Goal: Information Seeking & Learning: Learn about a topic

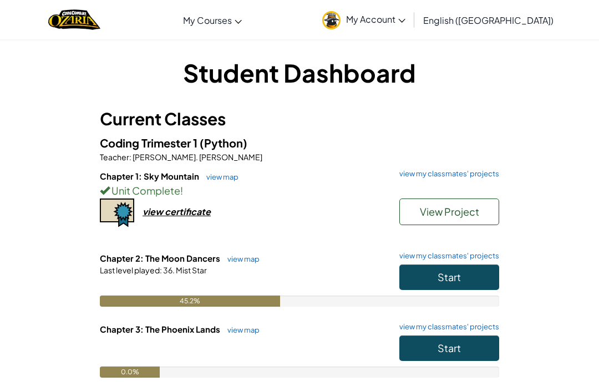
click at [453, 282] on span "Start" at bounding box center [449, 277] width 23 height 13
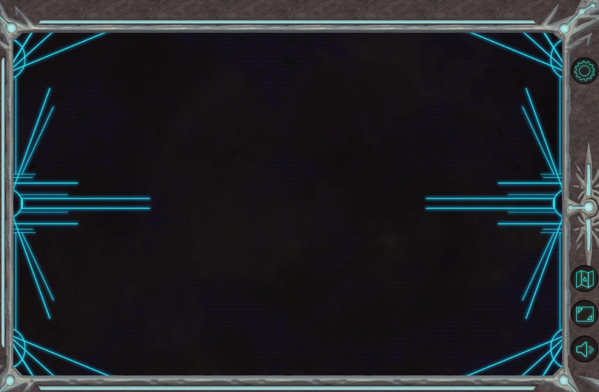
click at [469, 271] on div at bounding box center [287, 204] width 551 height 345
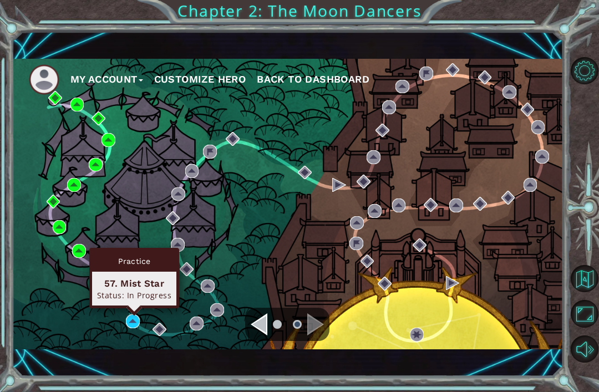
click at [135, 308] on div "Practice 57. Mist Star Status: In Progress" at bounding box center [134, 278] width 90 height 60
click at [144, 307] on div "Practice 57. Mist Star Status: In Progress" at bounding box center [134, 278] width 90 height 60
click at [129, 312] on div "My Account Customize Hero Back to Dashboard" at bounding box center [287, 204] width 551 height 291
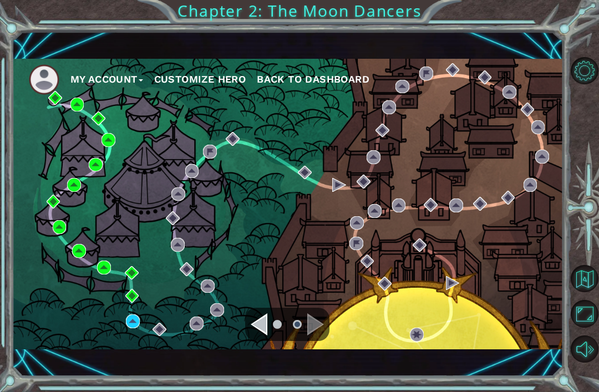
click at [121, 316] on div "My Account Customize Hero Back to Dashboard" at bounding box center [287, 204] width 551 height 291
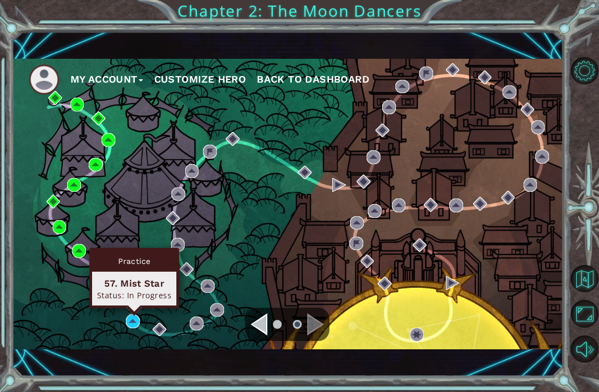
click at [145, 289] on div "57. Mist Star" at bounding box center [134, 283] width 74 height 13
click at [127, 322] on img at bounding box center [133, 322] width 14 height 14
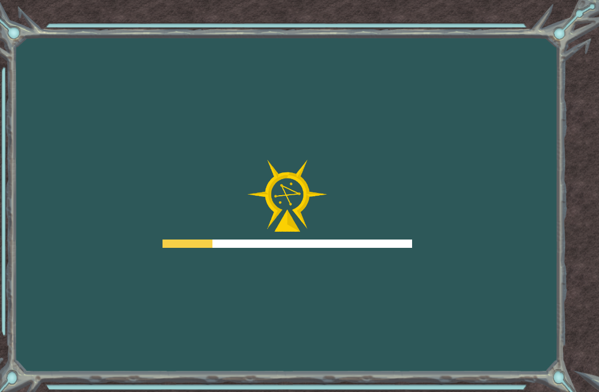
click at [146, 324] on div "Goals Error loading from server. Try refreshing the page. You'll need to join a…" at bounding box center [299, 196] width 599 height 392
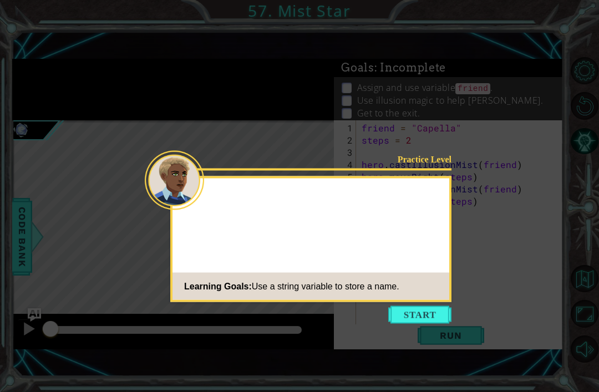
click at [405, 315] on button "Start" at bounding box center [419, 315] width 63 height 18
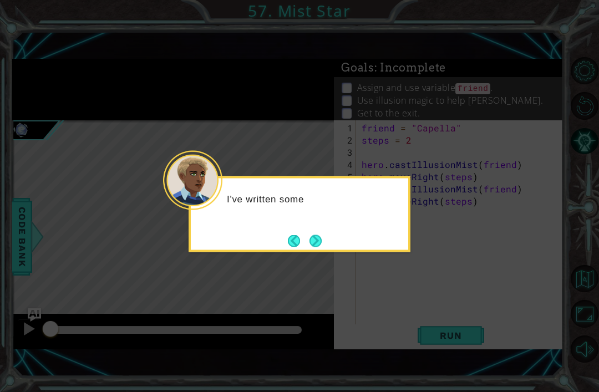
click at [314, 248] on button "Next" at bounding box center [316, 241] width 16 height 16
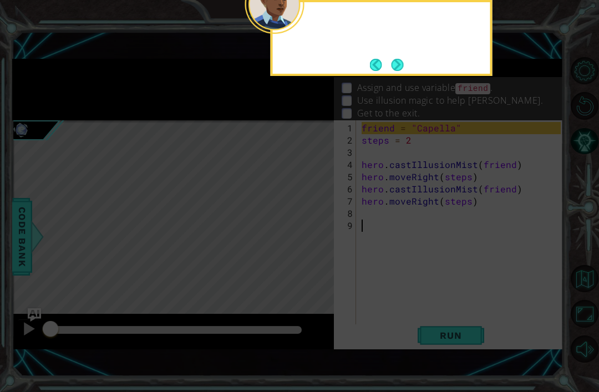
click at [343, 236] on icon at bounding box center [299, 96] width 599 height 591
click at [399, 74] on button "Next" at bounding box center [397, 64] width 19 height 19
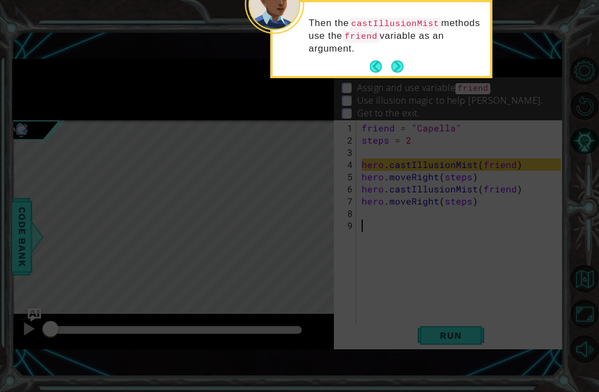
click at [404, 68] on button "Next" at bounding box center [397, 67] width 21 height 21
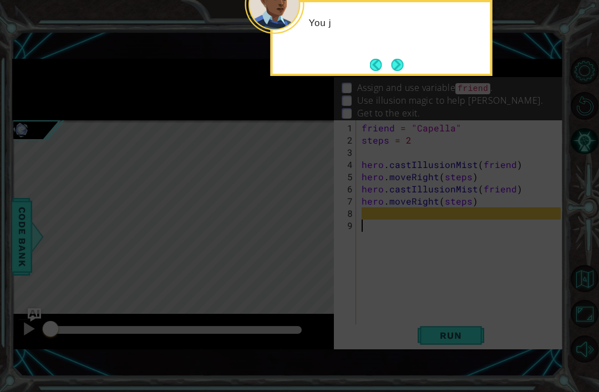
click at [397, 73] on button "Next" at bounding box center [397, 64] width 17 height 17
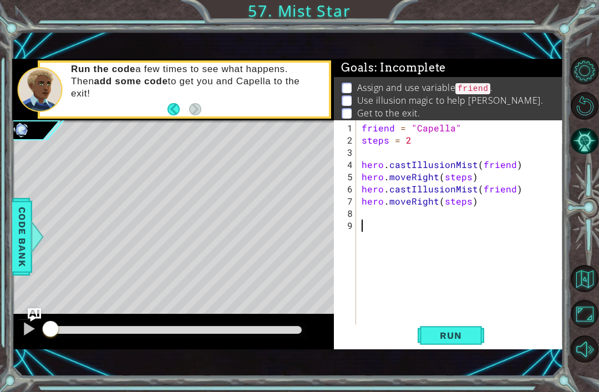
click at [455, 338] on span "Run" at bounding box center [451, 335] width 44 height 11
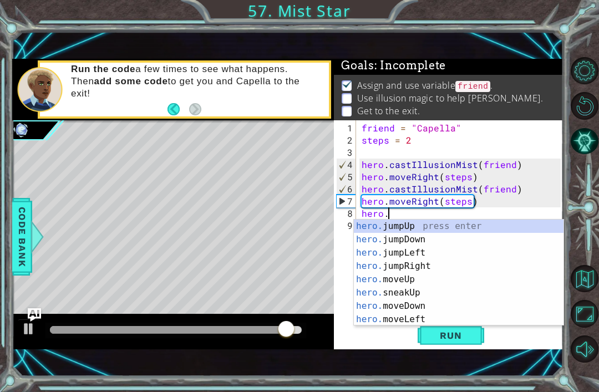
scroll to position [93, 0]
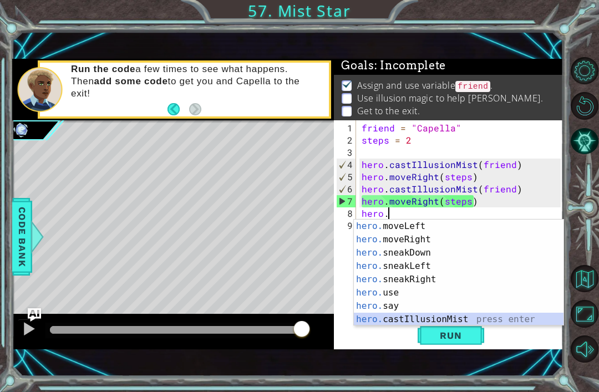
type textarea "hero.castIllusionMist(friend)"
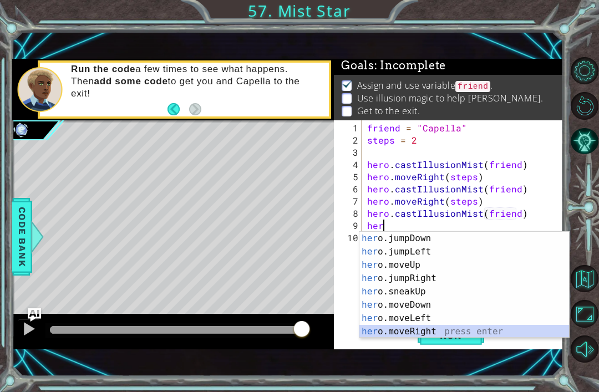
scroll to position [27, 0]
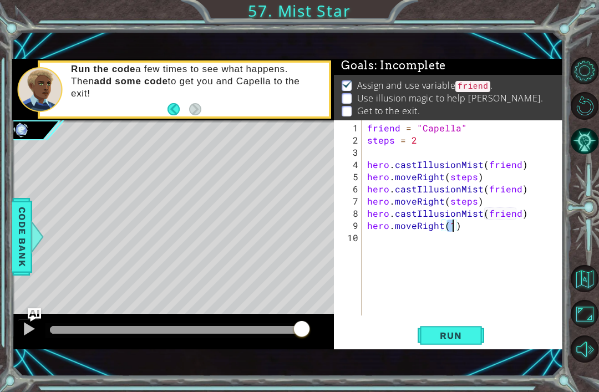
click at [483, 326] on button "Run" at bounding box center [451, 335] width 67 height 23
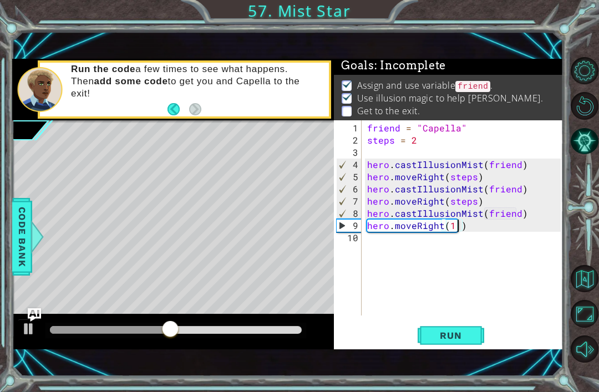
click at [446, 341] on span "Run" at bounding box center [451, 335] width 44 height 11
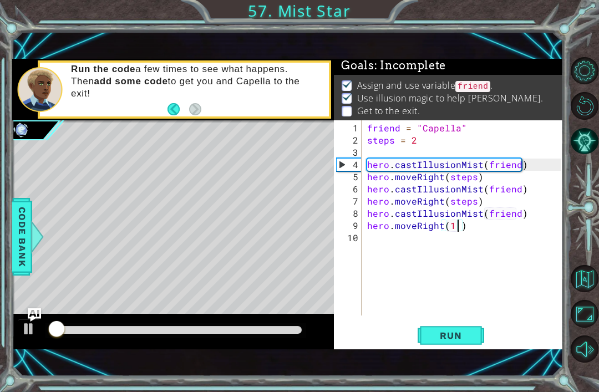
click at [163, 333] on div at bounding box center [176, 330] width 252 height 8
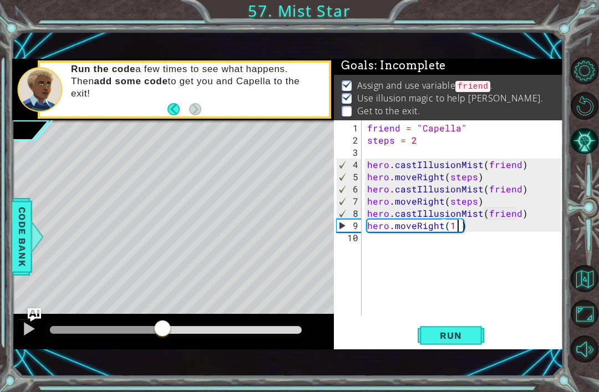
click at [190, 333] on div at bounding box center [176, 330] width 252 height 8
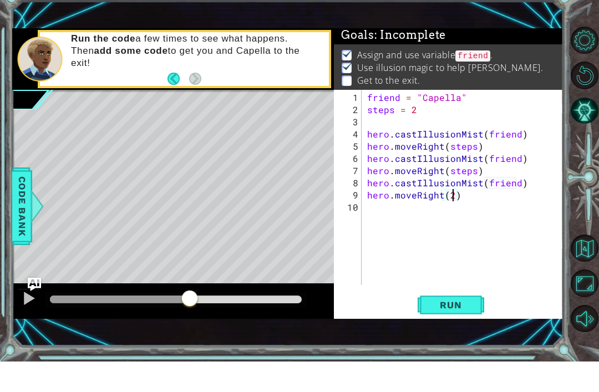
scroll to position [0, 5]
type textarea "hero.moveRight(2)"
click at [437, 330] on span "Run" at bounding box center [451, 335] width 44 height 11
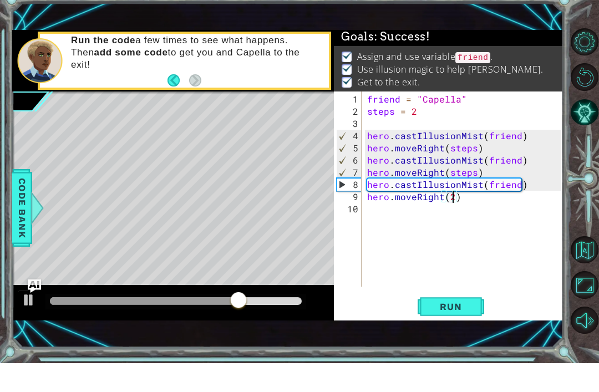
scroll to position [35, 0]
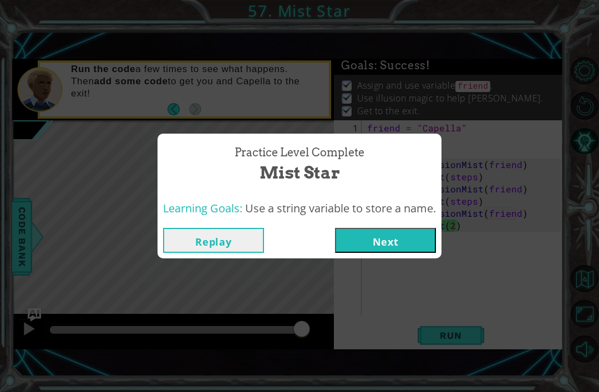
click at [404, 235] on button "Next" at bounding box center [385, 240] width 101 height 25
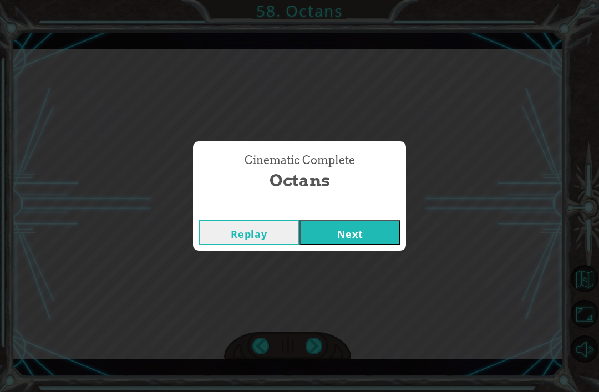
click at [353, 263] on div "Cinematic Complete Octans Replay Next" at bounding box center [299, 196] width 599 height 392
click at [346, 263] on div "Cinematic Complete Octans Replay Next" at bounding box center [299, 196] width 599 height 392
click at [351, 275] on div "Cinematic Complete Octans Replay Next" at bounding box center [299, 196] width 599 height 392
click at [351, 265] on div "Cinematic Complete Octans Replay Next" at bounding box center [299, 196] width 599 height 392
click at [371, 278] on div "Cinematic Complete Octans Replay Next" at bounding box center [299, 196] width 599 height 392
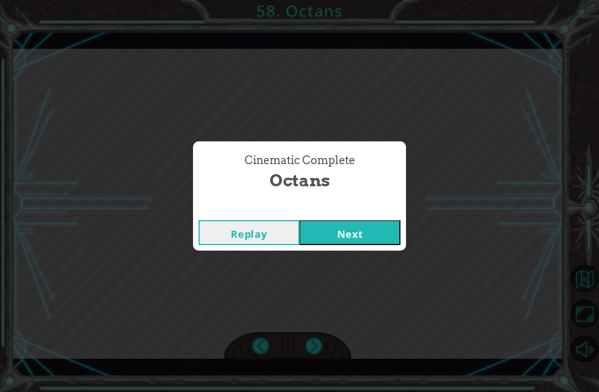
click at [362, 256] on div "Cinematic Complete Octans Replay Next" at bounding box center [299, 196] width 599 height 392
click at [374, 271] on div "Cinematic Complete Octans Replay Next" at bounding box center [299, 196] width 599 height 392
click at [329, 233] on button "Next" at bounding box center [350, 232] width 101 height 25
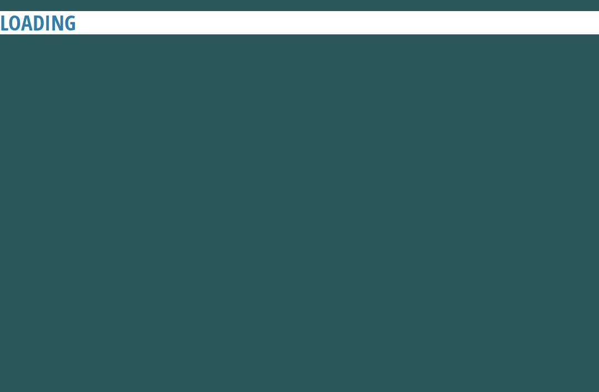
click at [334, 226] on button "Next" at bounding box center [350, 232] width 101 height 25
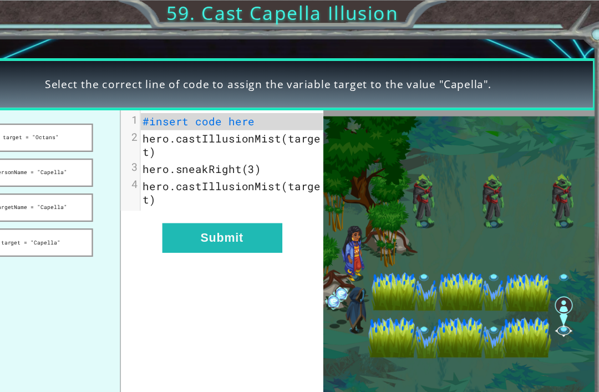
scroll to position [19, 0]
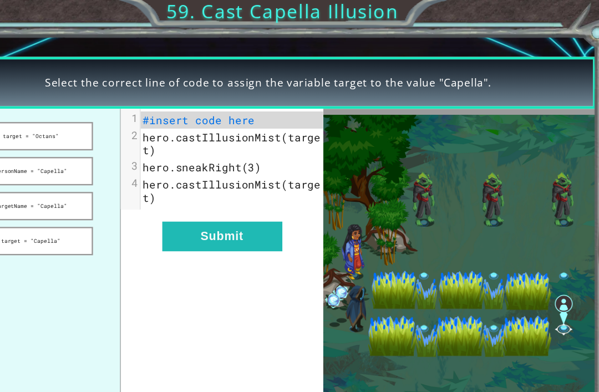
click at [62, 179] on button "targetName = "Capella"" at bounding box center [87, 175] width 105 height 24
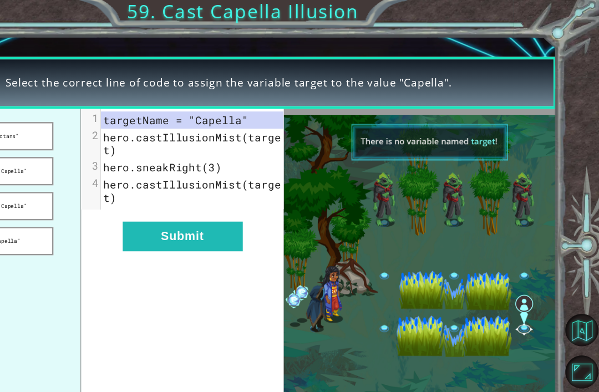
click at [199, 192] on button "Submit" at bounding box center [249, 199] width 101 height 25
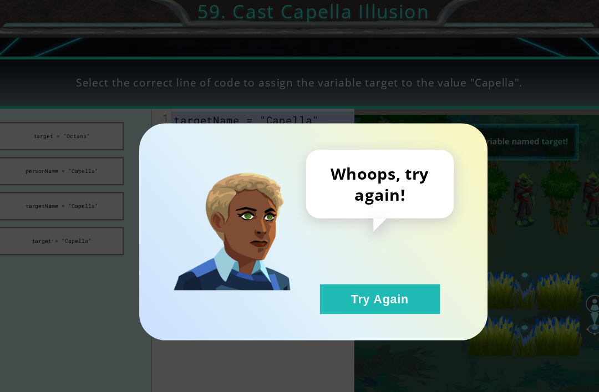
click at [318, 256] on button "Try Again" at bounding box center [355, 252] width 101 height 25
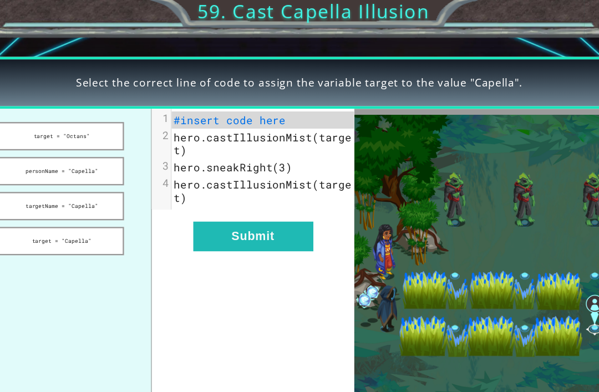
click at [74, 111] on button "target = "Octans"" at bounding box center [87, 116] width 105 height 24
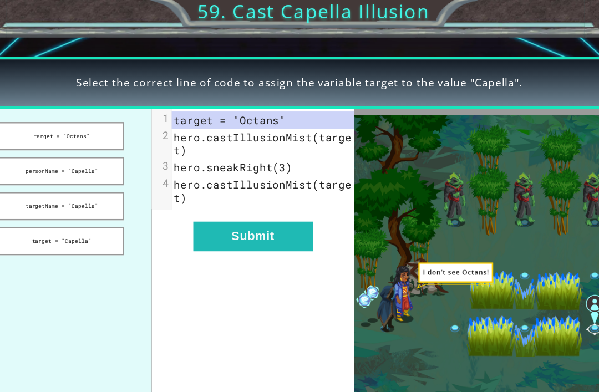
click at [222, 197] on button "Submit" at bounding box center [249, 199] width 101 height 25
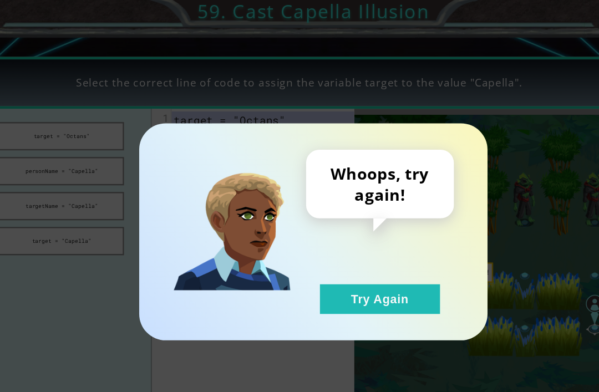
click at [305, 256] on button "Try Again" at bounding box center [355, 252] width 101 height 25
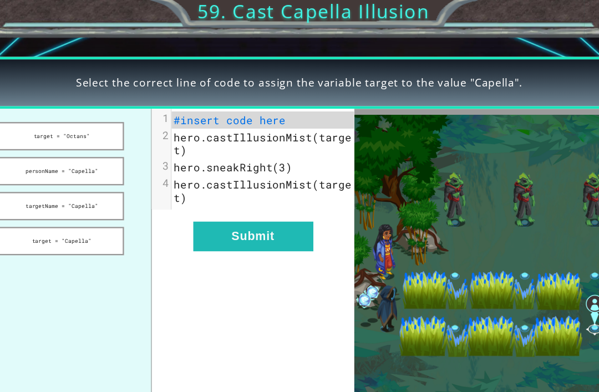
click at [81, 155] on button "personName = "Capella"" at bounding box center [87, 145] width 105 height 24
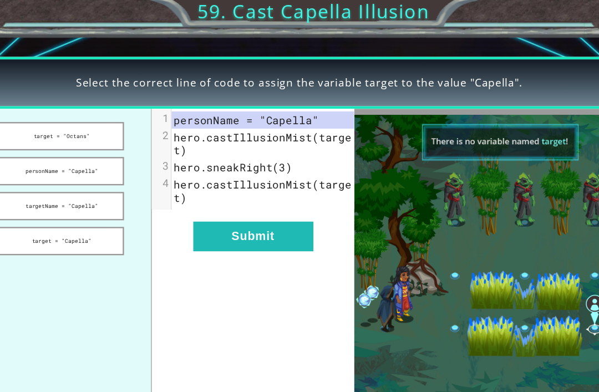
click at [234, 205] on button "Submit" at bounding box center [249, 199] width 101 height 25
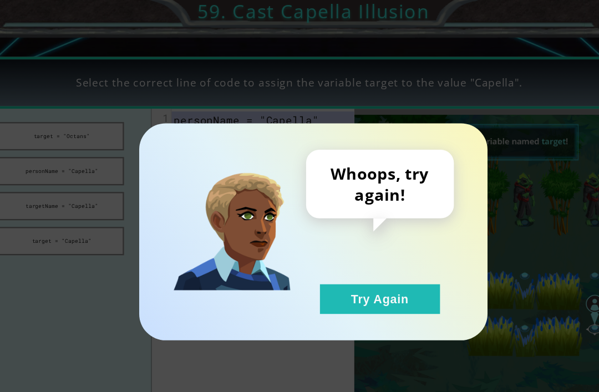
click at [305, 256] on button "Try Again" at bounding box center [355, 252] width 101 height 25
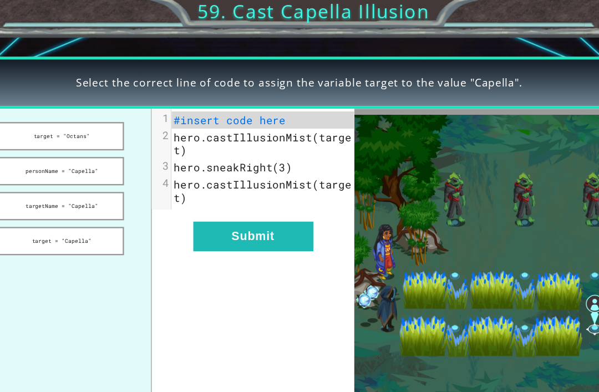
click at [75, 203] on button "target = "Capella"" at bounding box center [87, 204] width 105 height 24
click at [248, 197] on button "Submit" at bounding box center [249, 199] width 101 height 25
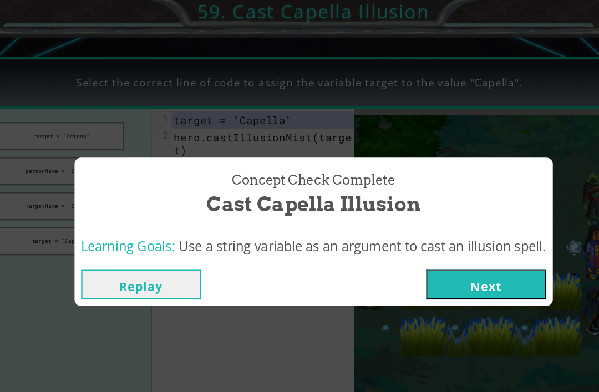
click at [394, 238] on button "Next" at bounding box center [444, 240] width 101 height 25
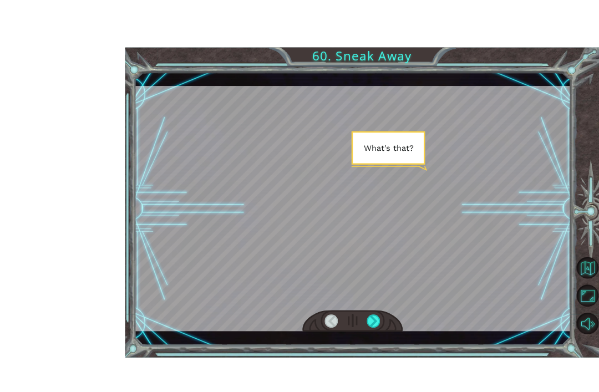
scroll to position [9, 0]
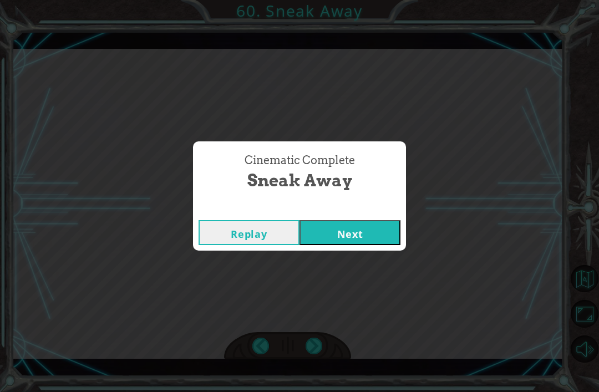
click at [358, 225] on button "Next" at bounding box center [350, 232] width 101 height 25
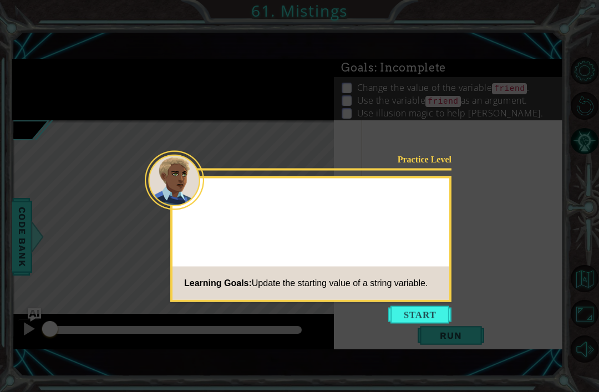
scroll to position [9, 0]
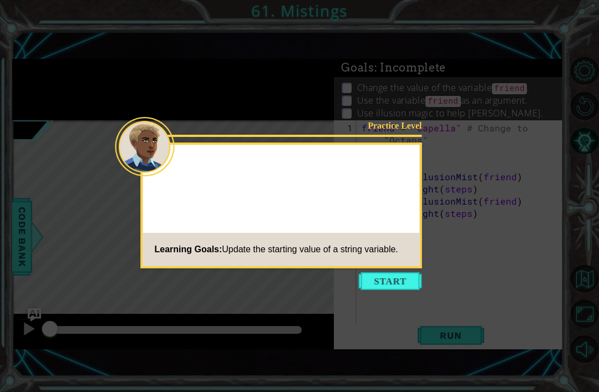
click at [442, 220] on icon at bounding box center [299, 196] width 599 height 392
click at [441, 214] on icon at bounding box center [299, 196] width 599 height 392
click at [387, 273] on button "Start" at bounding box center [390, 281] width 63 height 18
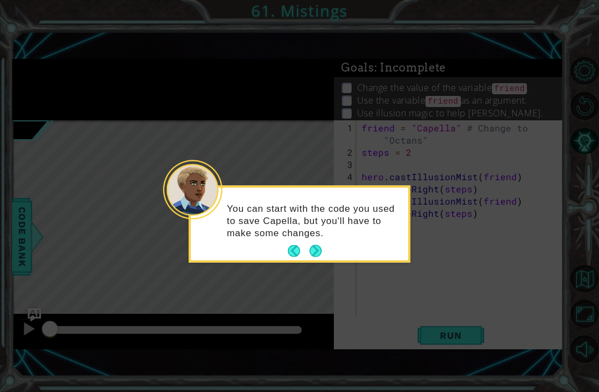
click at [320, 242] on button "Next" at bounding box center [315, 251] width 18 height 18
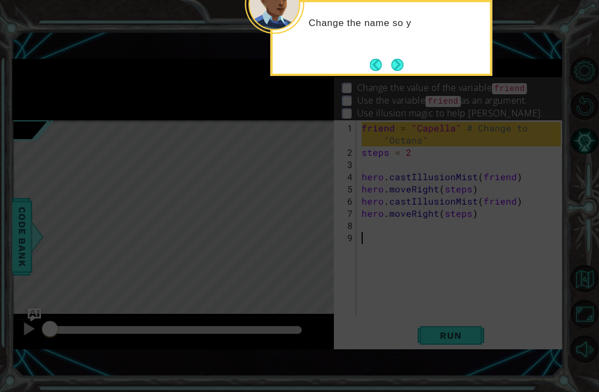
click at [403, 55] on button "Next" at bounding box center [397, 64] width 19 height 19
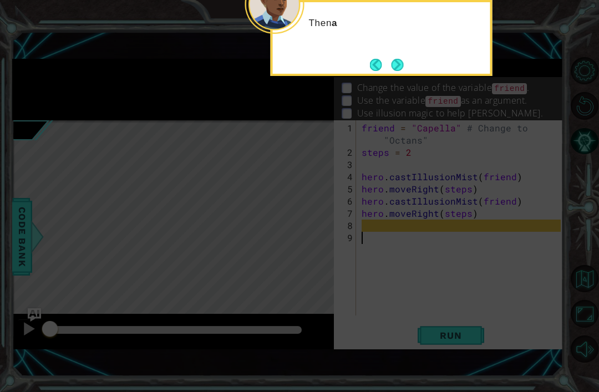
click at [390, 64] on button "Next" at bounding box center [397, 64] width 21 height 21
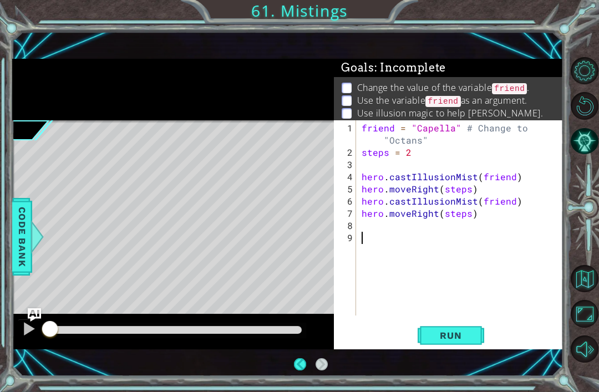
scroll to position [0, 0]
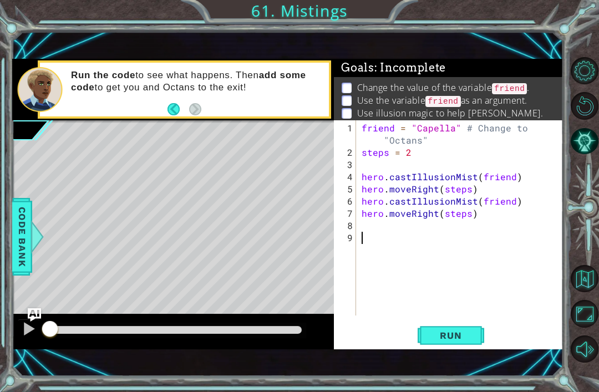
click at [428, 337] on button "Run" at bounding box center [451, 335] width 67 height 23
click at [443, 333] on span "Run" at bounding box center [451, 335] width 44 height 11
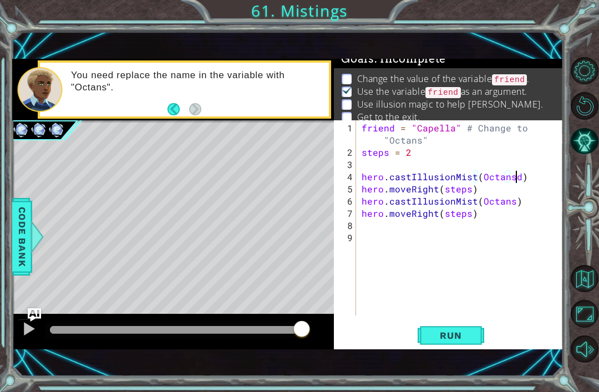
scroll to position [0, 9]
click at [483, 342] on button "Run" at bounding box center [451, 335] width 67 height 23
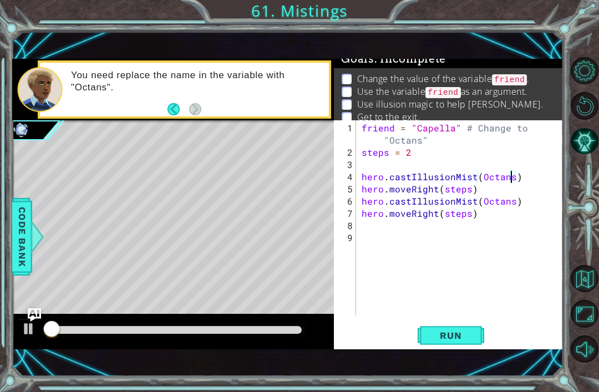
scroll to position [0, 9]
click at [450, 346] on button "Run" at bounding box center [451, 335] width 67 height 23
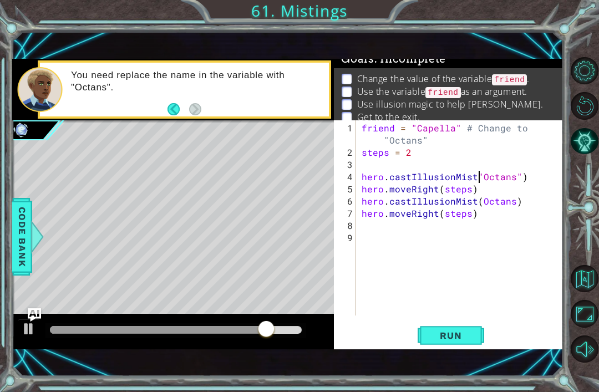
scroll to position [0, 7]
click at [464, 344] on button "Run" at bounding box center [451, 335] width 67 height 23
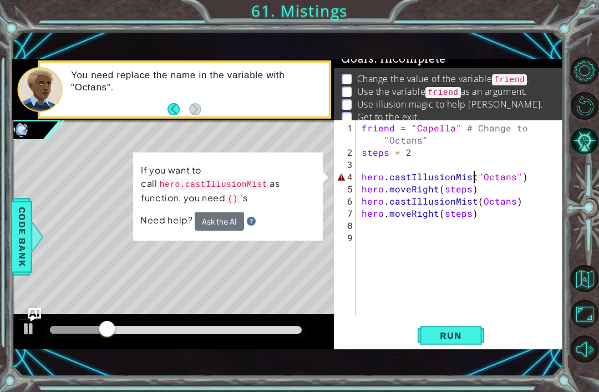
click at [136, 23] on div "1 ההההההההההההההההההההההההההההההההההההההההההההההההההההההההההההההההההההההההההההה…" at bounding box center [299, 196] width 599 height 392
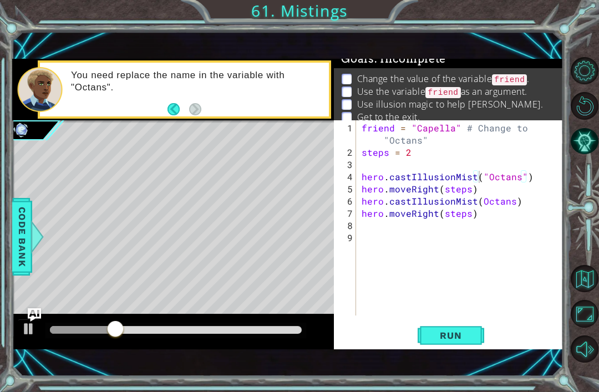
click at [475, 347] on button "Run" at bounding box center [451, 335] width 67 height 23
click at [458, 333] on span "Run" at bounding box center [451, 335] width 44 height 11
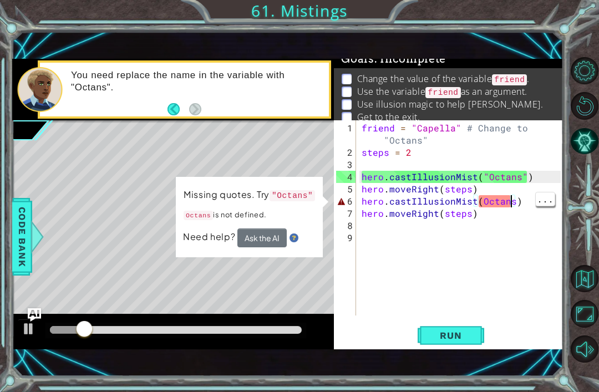
scroll to position [0, 9]
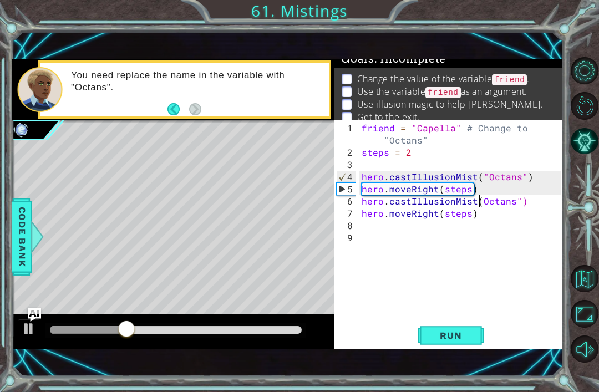
type textarea "hero.castIllusionMist("Octans")"
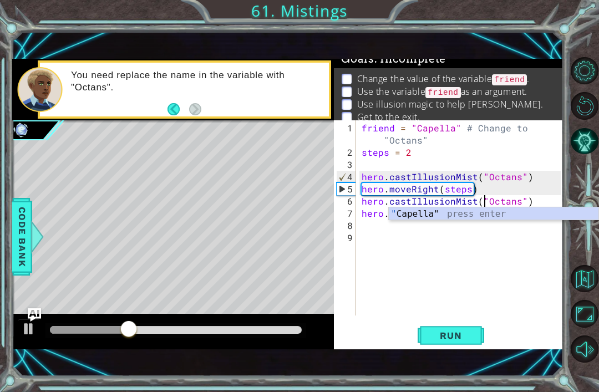
scroll to position [0, 8]
click at [460, 315] on div "friend = "Capella" # Change to "Octans" steps = 2 hero . castIllusionMist ( "Oc…" at bounding box center [462, 238] width 207 height 232
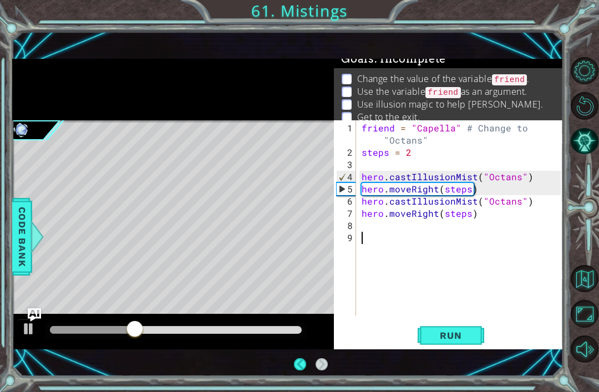
scroll to position [0, 0]
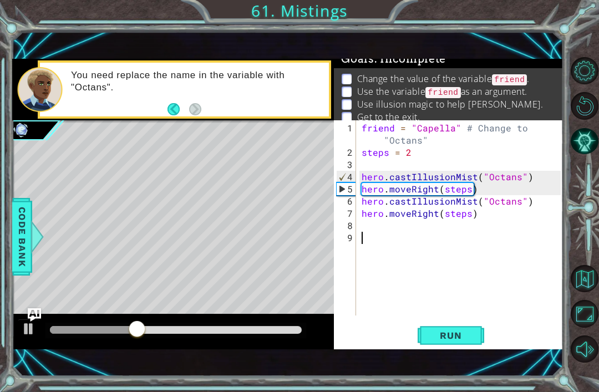
click at [470, 341] on span "Run" at bounding box center [451, 335] width 44 height 11
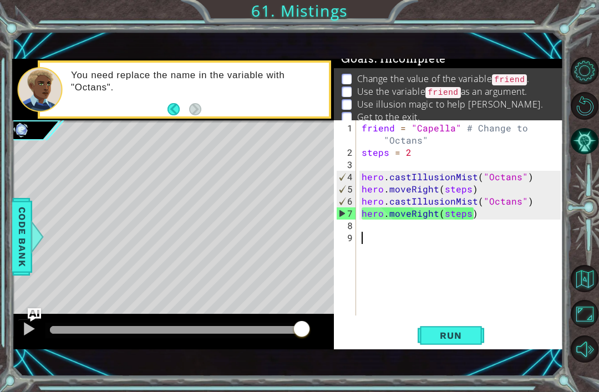
click at [356, 227] on div "1 2 3 4 5 6 7 8 9" at bounding box center [346, 217] width 20 height 195
click at [469, 325] on button "Run" at bounding box center [451, 335] width 67 height 23
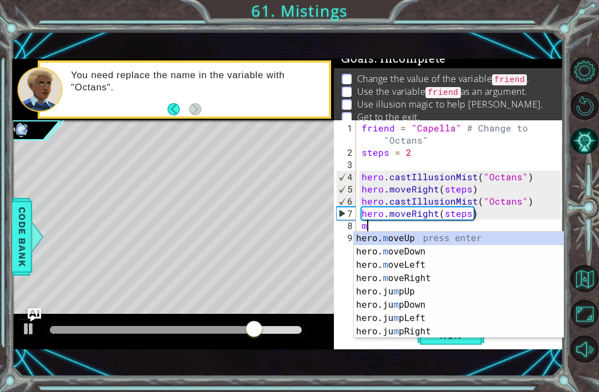
scroll to position [13, 0]
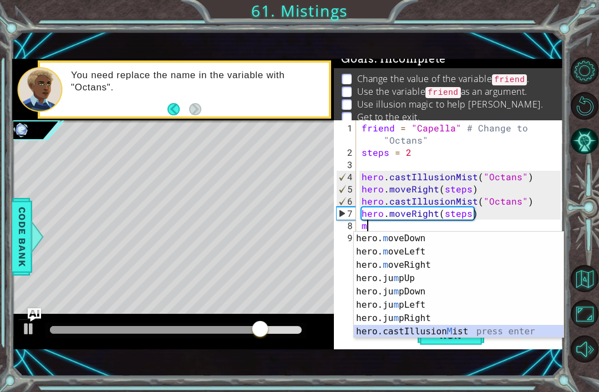
type textarea "hero.castIllusionMist(friend)"
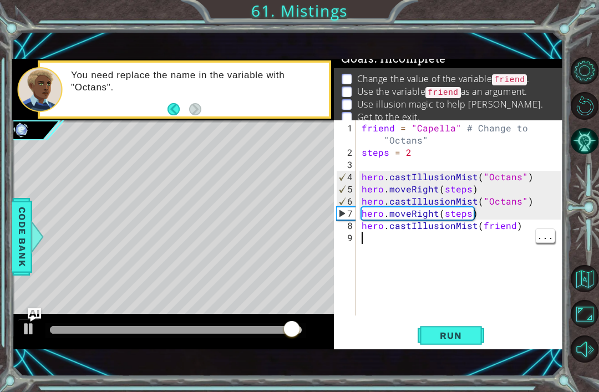
click at [508, 226] on div "friend = "Capella" # Change to "Octans" steps = 2 hero . castIllusionMist ( "Oc…" at bounding box center [462, 238] width 207 height 232
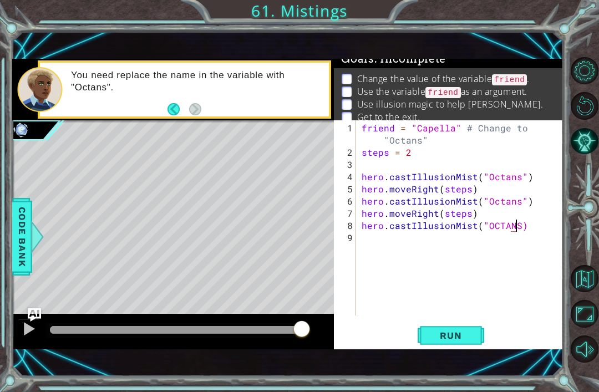
scroll to position [0, 9]
type textarea "hero.castIllusionMist("OCTANS")"
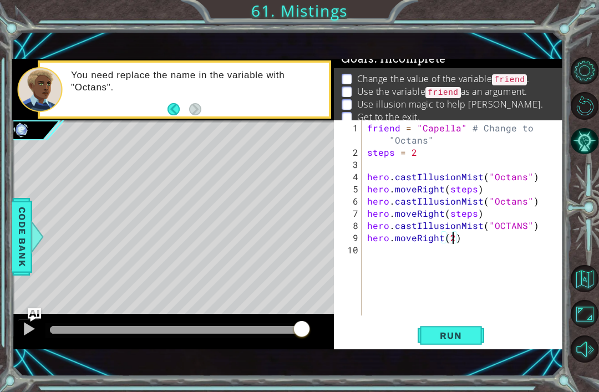
scroll to position [0, 5]
click at [475, 337] on button "Run" at bounding box center [451, 335] width 67 height 23
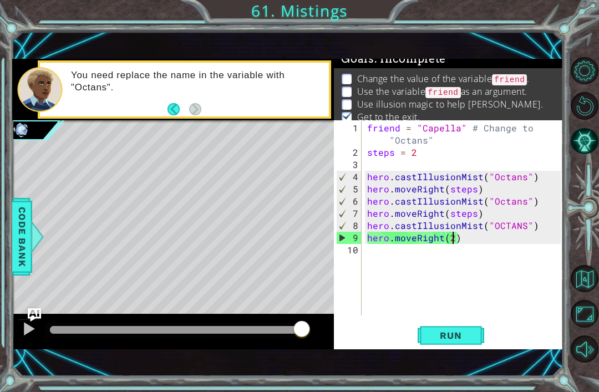
click at [445, 328] on button "Run" at bounding box center [451, 335] width 67 height 23
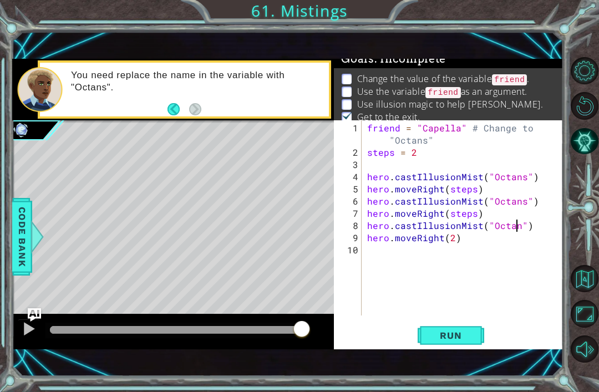
scroll to position [0, 10]
type textarea "hero.castIllusionMist("Octans")"
click at [464, 333] on span "Run" at bounding box center [451, 335] width 44 height 11
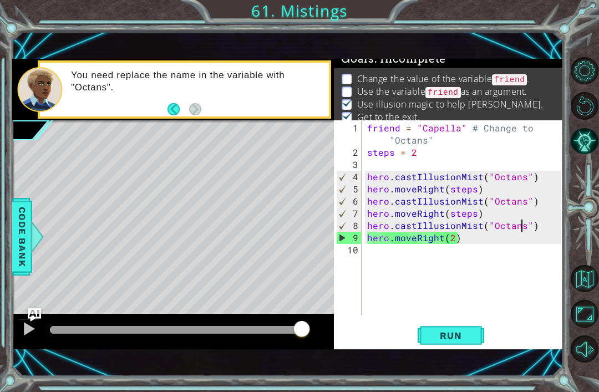
click at [132, 110] on div "You need replace the name in the variable with "Octans"." at bounding box center [196, 90] width 266 height 52
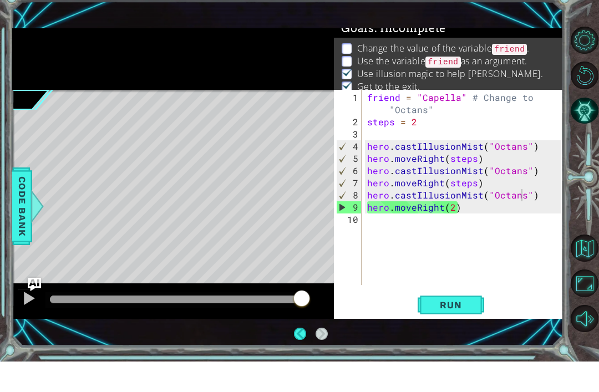
scroll to position [35, 0]
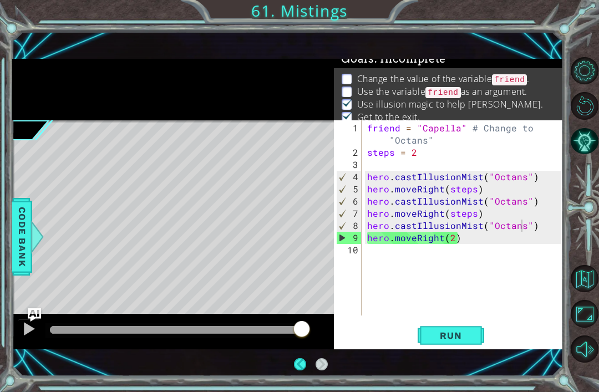
click at [496, 7] on div "1 ההההההההההההההההההההההההההההההההההההההההההההההההההההההההההההההההההההההההההההה…" at bounding box center [299, 196] width 599 height 392
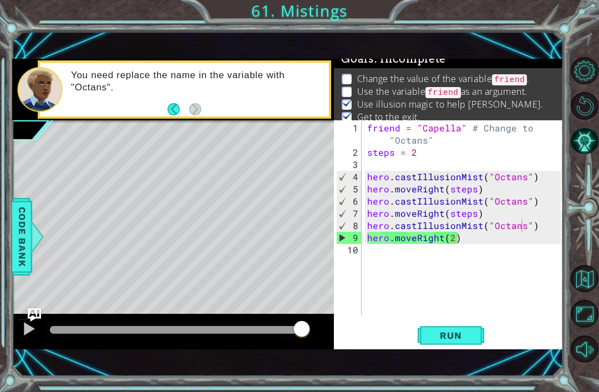
click at [468, 18] on div "1 ההההההההההההההההההההההההההההההההההההההההההההההההההההההההההההההההההההההההההההה…" at bounding box center [299, 196] width 599 height 392
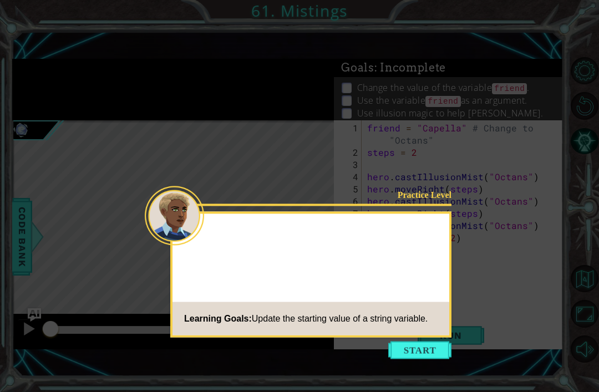
click at [446, 231] on div "Practice Level Learning Goals: Update the starting value of a string variable." at bounding box center [310, 275] width 281 height 126
click at [451, 230] on div "Practice Level Okay, so now we need Learning Goals: Update the starting value o…" at bounding box center [310, 275] width 281 height 126
click at [405, 342] on button "Start" at bounding box center [419, 351] width 63 height 18
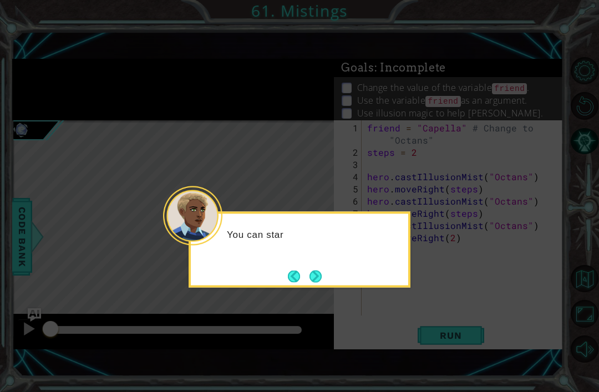
click at [312, 267] on button "Next" at bounding box center [316, 276] width 18 height 18
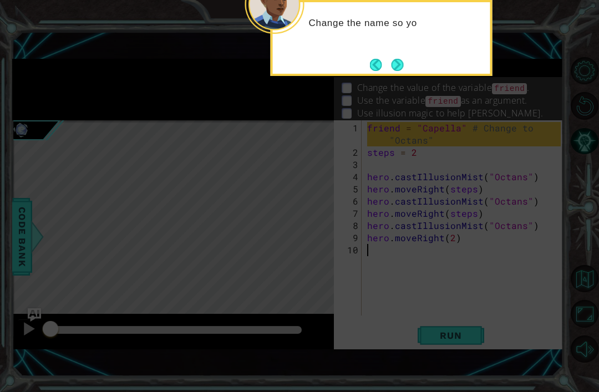
click at [419, 38] on div "Change the name so yo" at bounding box center [382, 38] width 222 height 76
click at [398, 16] on div "Change the name so you can save Oc" at bounding box center [381, 35] width 217 height 56
click at [390, 59] on button "Back" at bounding box center [381, 65] width 22 height 12
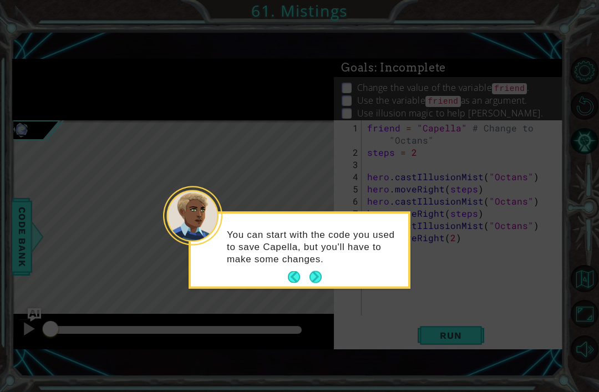
click at [315, 270] on button "Next" at bounding box center [316, 278] width 16 height 16
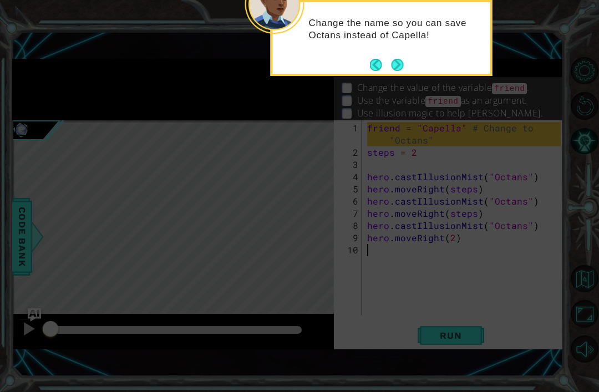
click at [394, 59] on button "Next" at bounding box center [398, 65] width 12 height 12
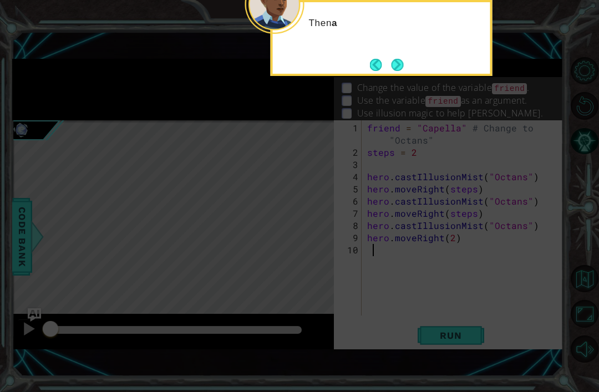
click at [404, 59] on button "Next" at bounding box center [398, 65] width 12 height 12
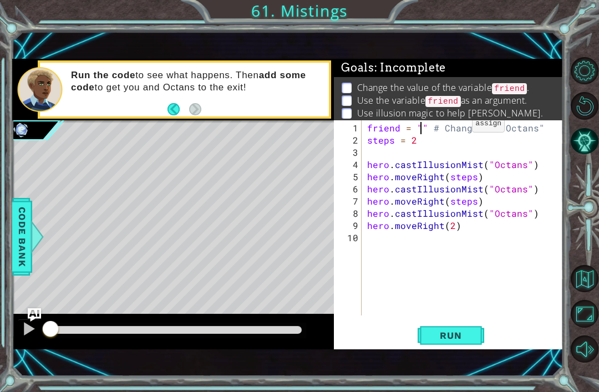
scroll to position [0, 4]
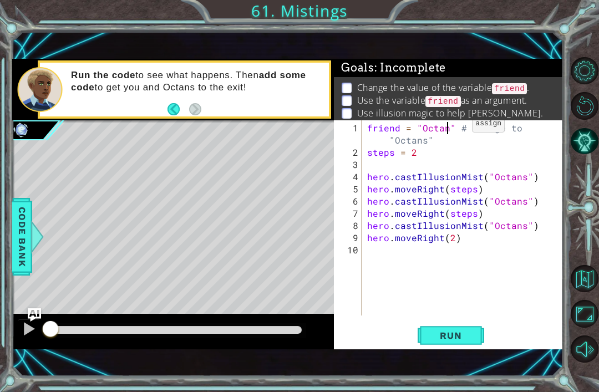
type textarea "friend = "Octans" # Change to "Octans""
click at [521, 177] on div "friend = "Octans" # Change to "Octans" steps = 2 hero . castIllusionMist ( "Oct…" at bounding box center [465, 238] width 201 height 232
click at [527, 199] on div "friend = "Octans" # Change to "Octans" steps = 2 hero . castIllusionMist ( "Fri…" at bounding box center [465, 238] width 201 height 232
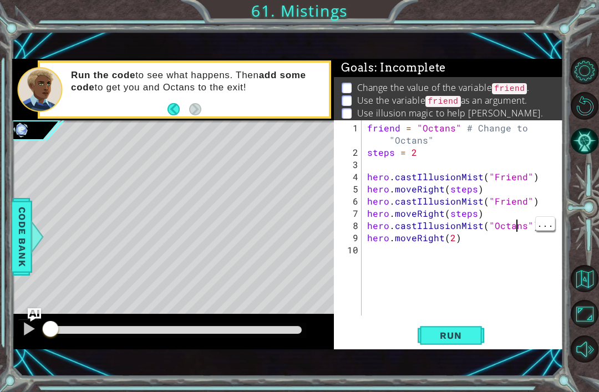
click at [519, 229] on div "friend = "Octans" # Change to "Octans" steps = 2 hero . castIllusionMist ( "Fri…" at bounding box center [465, 238] width 201 height 232
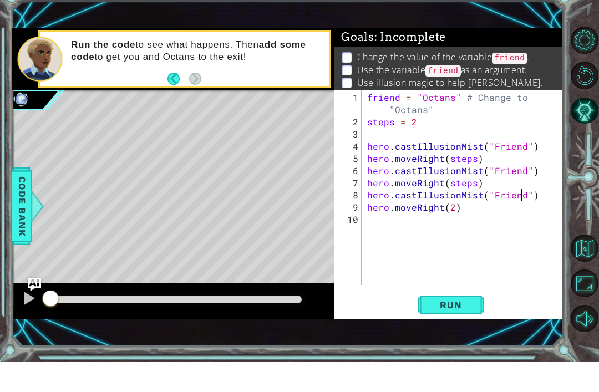
click at [433, 324] on button "Run" at bounding box center [451, 335] width 67 height 23
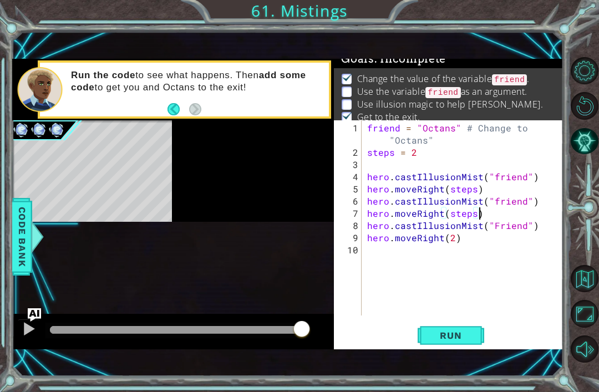
scroll to position [0, 7]
type textarea "hero.castIllusionMist("friend")"
click at [365, 221] on div "friend = "Octans" # Change to "Octans" steps = 2 hero . castIllusionMist ( "fri…" at bounding box center [463, 217] width 196 height 195
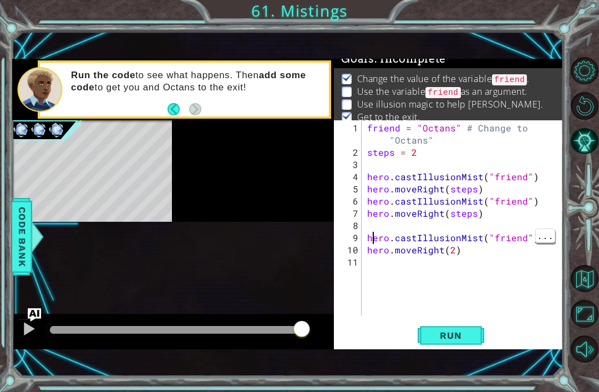
scroll to position [0, 0]
click at [366, 231] on div "friend = "Octans" # Change to "Octans" steps = 2 hero . castIllusionMist ( "fri…" at bounding box center [465, 238] width 201 height 232
click at [361, 218] on div "7" at bounding box center [349, 213] width 26 height 12
type textarea "hero.moveRight(steps)"
click at [362, 221] on div "1 2 3 4 5 6 7 8 9 10 11" at bounding box center [349, 217] width 26 height 195
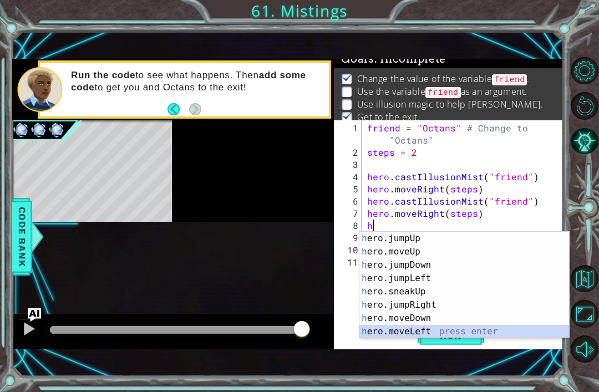
scroll to position [27, 0]
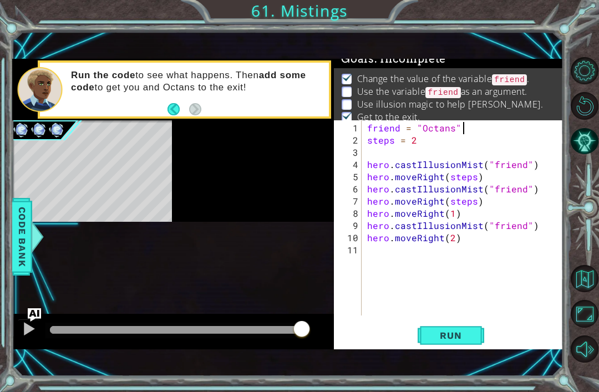
click at [462, 333] on span "Run" at bounding box center [451, 335] width 44 height 11
type textarea "hero.castIllusionMist(friend)"
click at [518, 225] on div "friend = "Octans" steps = 2 hero . castIllusionMist ( friend ) hero . moveRight…" at bounding box center [465, 232] width 201 height 220
click at [525, 228] on div "friend = "Octans" steps = 2 hero . castIllusionMist ( friend ) hero . moveRight…" at bounding box center [465, 232] width 201 height 220
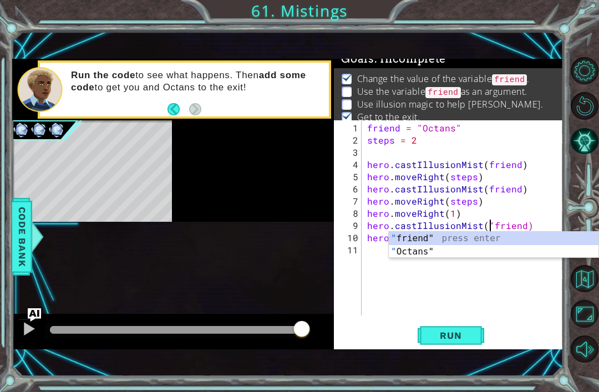
type textarea "hero.castIllusionMist(friend)"
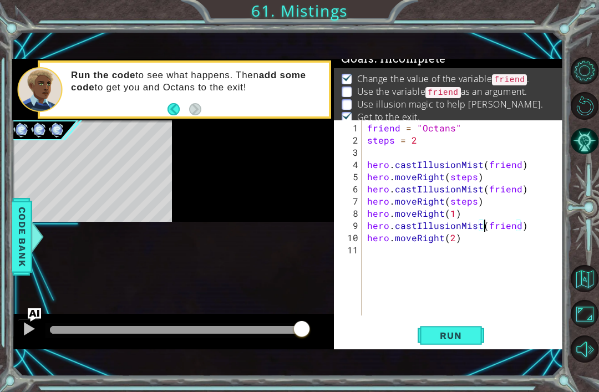
click at [466, 338] on span "Run" at bounding box center [451, 335] width 44 height 11
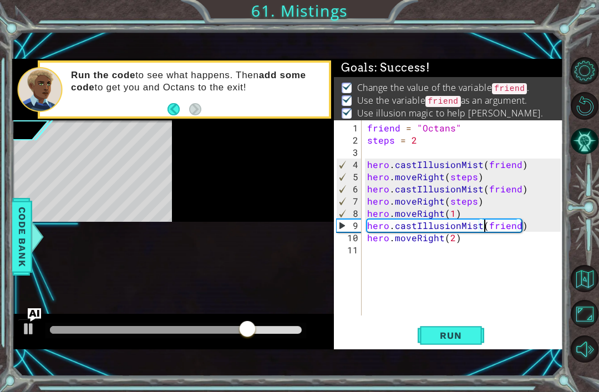
scroll to position [0, 0]
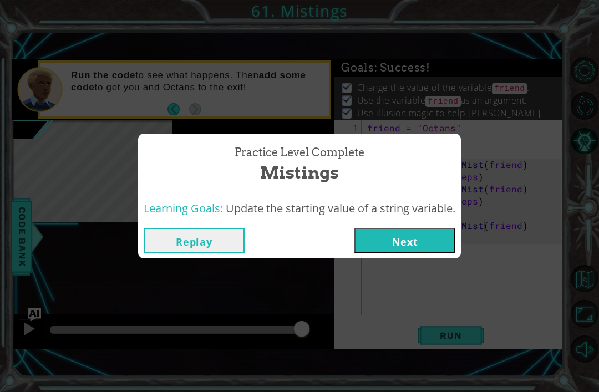
click at [416, 235] on button "Next" at bounding box center [404, 240] width 101 height 25
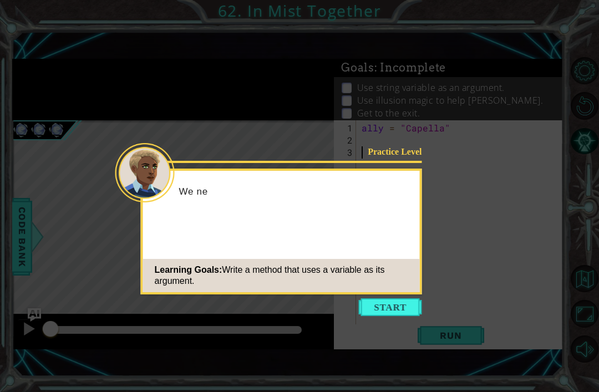
scroll to position [35, 0]
click at [390, 259] on div "Learning Goals: Write a method that uses a variable as its argument." at bounding box center [281, 275] width 277 height 33
click at [395, 298] on button "Start" at bounding box center [390, 307] width 63 height 18
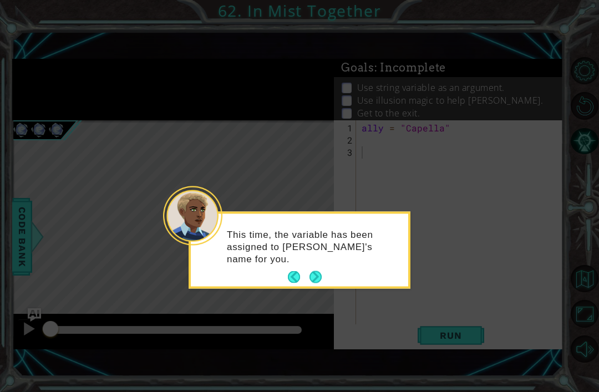
click at [322, 271] on button "Next" at bounding box center [316, 277] width 12 height 12
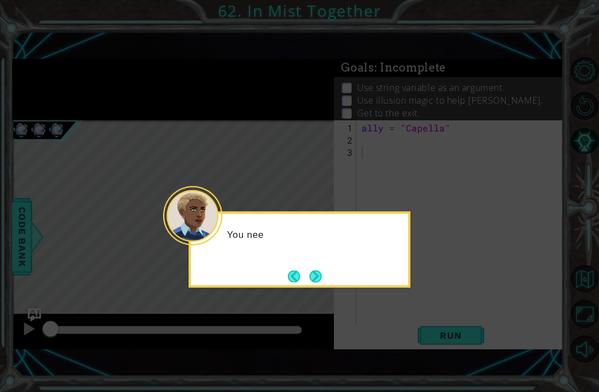
click at [316, 270] on button "Next" at bounding box center [316, 276] width 12 height 12
click at [313, 270] on button "Next" at bounding box center [316, 276] width 12 height 12
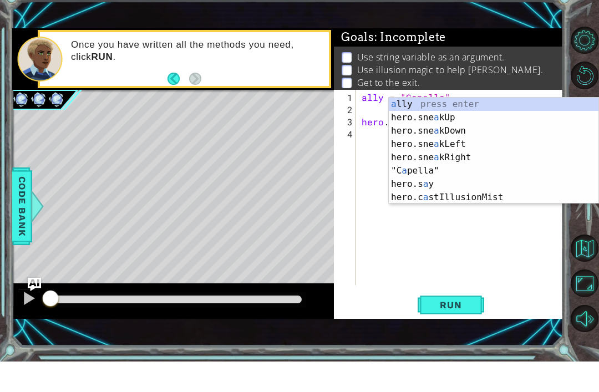
scroll to position [0, 8]
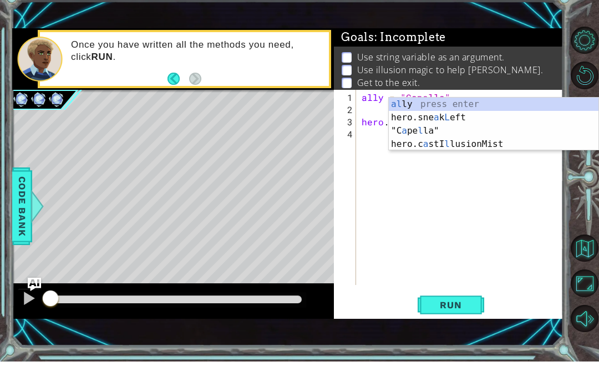
type textarea "hero.castIllusionMist(ally)"
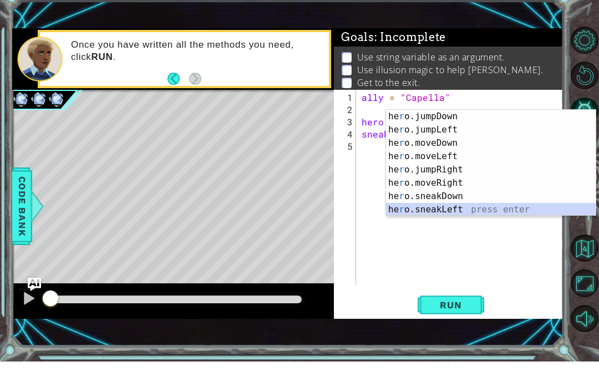
scroll to position [53, 0]
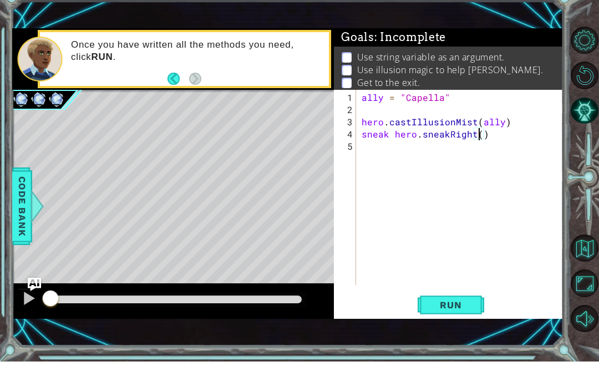
type textarea "sneak hero.sneakRight(2)"
click at [594, 276] on button "Back to Map" at bounding box center [584, 278] width 27 height 27
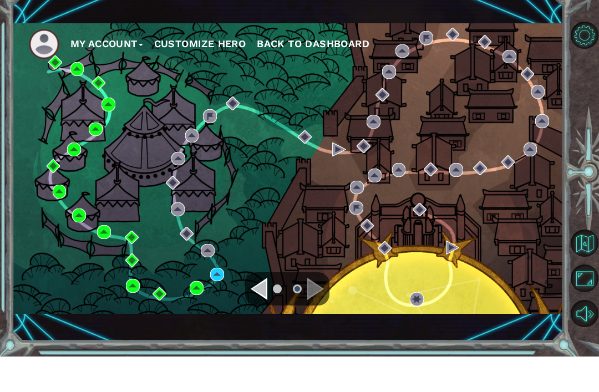
click at [391, 87] on div "My Account Customize Hero Back to Dashboard" at bounding box center [287, 204] width 551 height 291
click at [219, 311] on div "My Account Customize Hero Back to Dashboard" at bounding box center [287, 204] width 551 height 291
click at [217, 332] on div "My Account Customize Hero Back to Dashboard" at bounding box center [287, 204] width 551 height 345
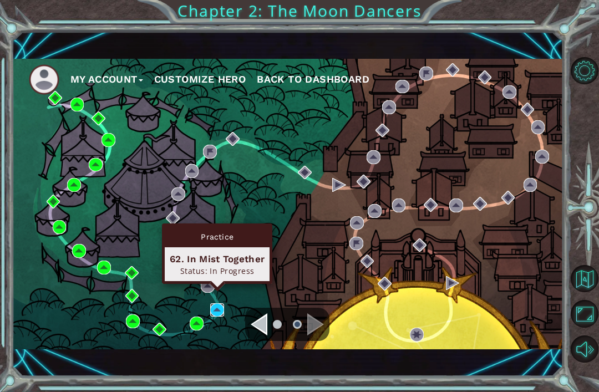
click at [221, 315] on img at bounding box center [217, 310] width 14 height 14
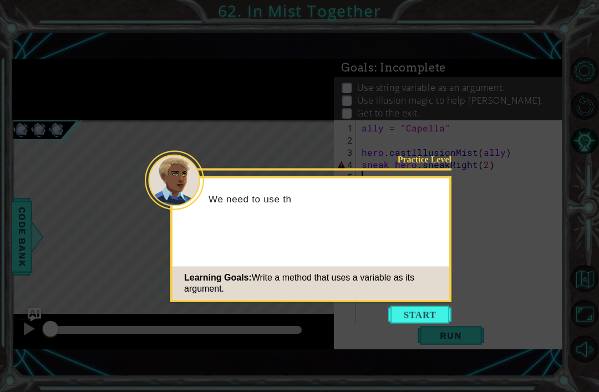
click at [424, 323] on button "Start" at bounding box center [419, 315] width 63 height 18
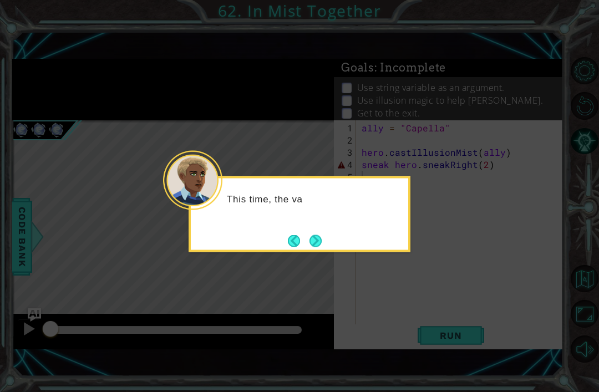
click at [317, 243] on button "Next" at bounding box center [316, 241] width 12 height 12
click at [313, 245] on button "Next" at bounding box center [316, 241] width 12 height 12
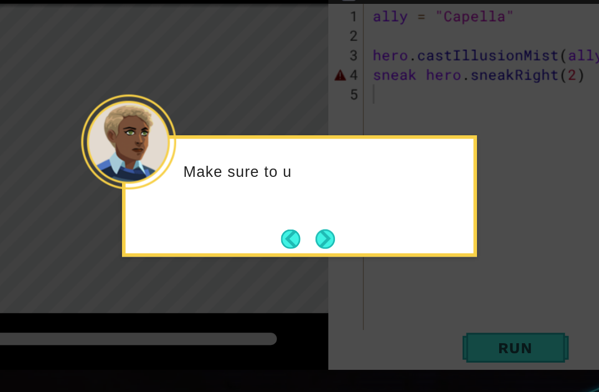
click at [326, 261] on button "Next" at bounding box center [332, 267] width 12 height 12
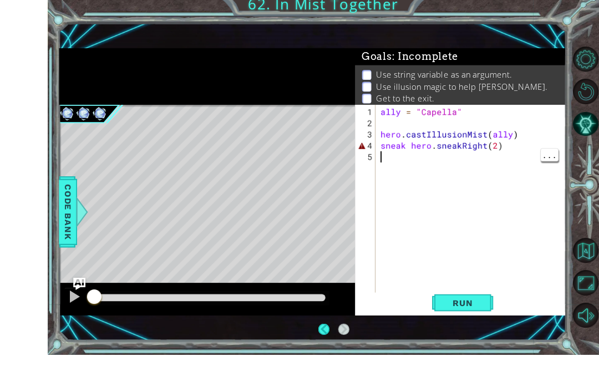
scroll to position [12, 0]
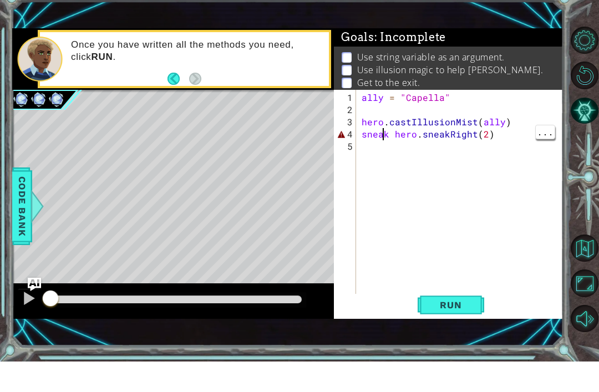
click at [383, 139] on div "ally = "Capella" hero . castIllusionMist ( ally ) sneak hero . sneakRight ( 2 )" at bounding box center [462, 238] width 207 height 232
type textarea "hero.sneakRight(2)"
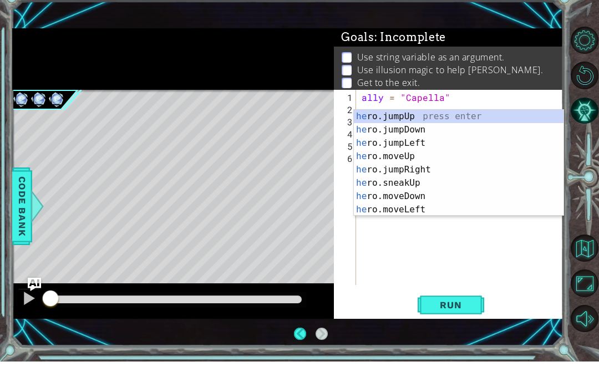
scroll to position [0, 1]
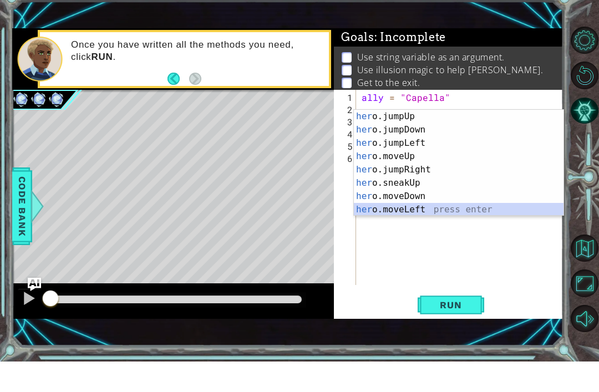
type textarea "hero.moveLeft(1)"
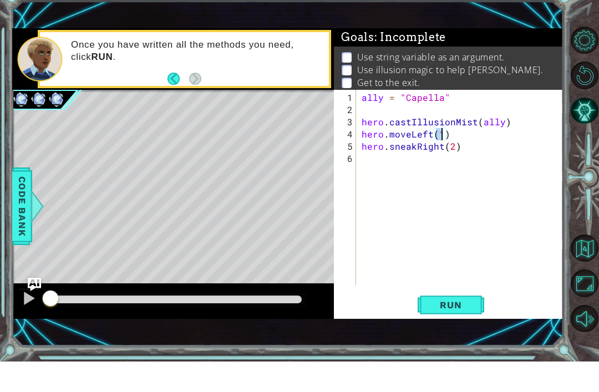
scroll to position [0, 0]
click at [448, 134] on div "ally = "Capella" hero . castIllusionMist ( ally ) hero . moveLeft ( 1 ) hero . …" at bounding box center [462, 232] width 207 height 220
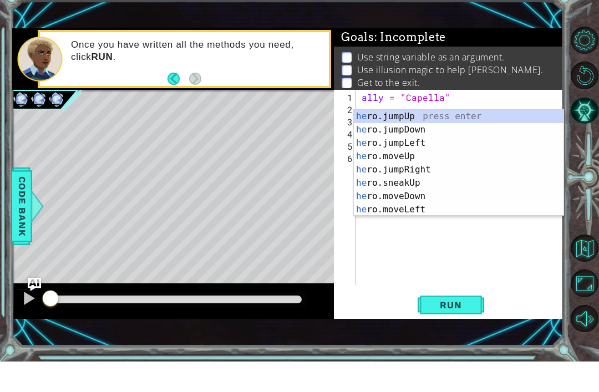
type textarea "h"
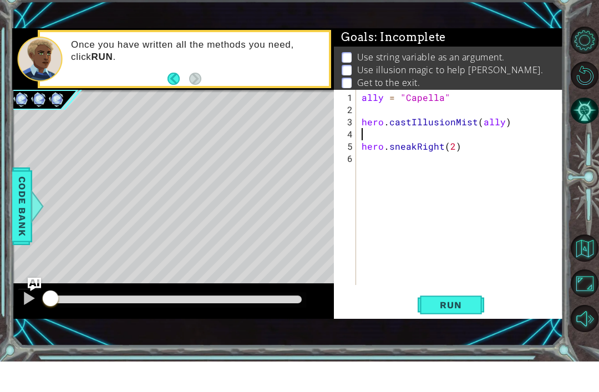
type textarea "hero.castIllusionMist(ally)"
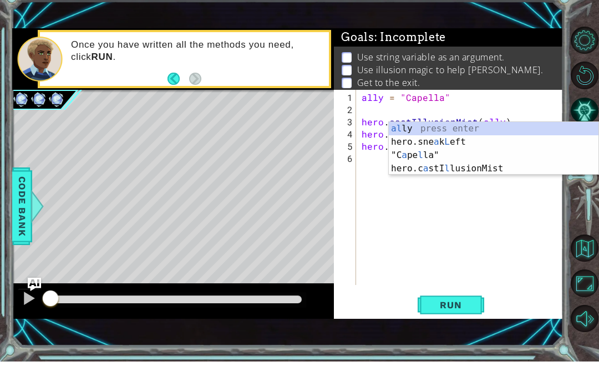
scroll to position [0, 8]
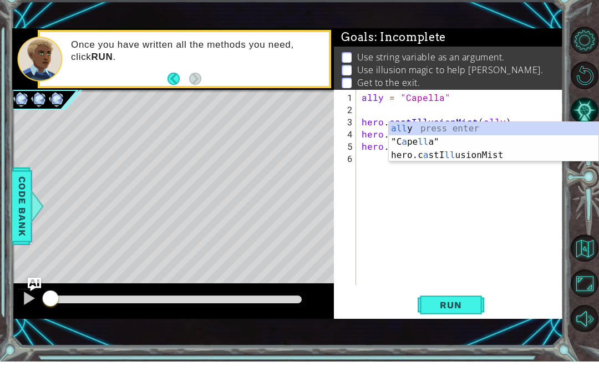
type textarea "hero.castIllusionMist(ally)"
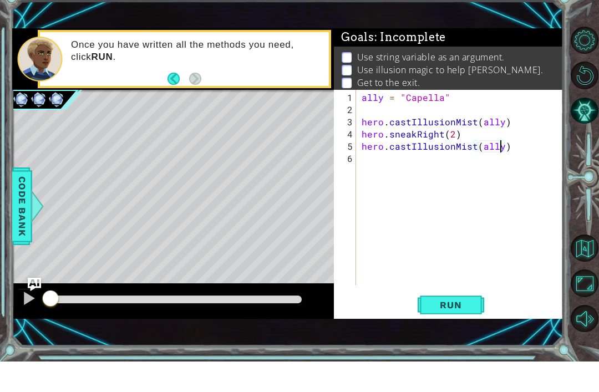
scroll to position [0, 0]
type textarea "hero.sneakRight(2)"
click at [354, 195] on div "7" at bounding box center [346, 201] width 20 height 12
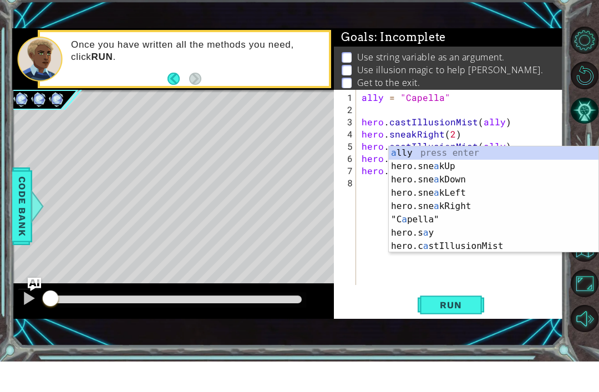
scroll to position [0, 8]
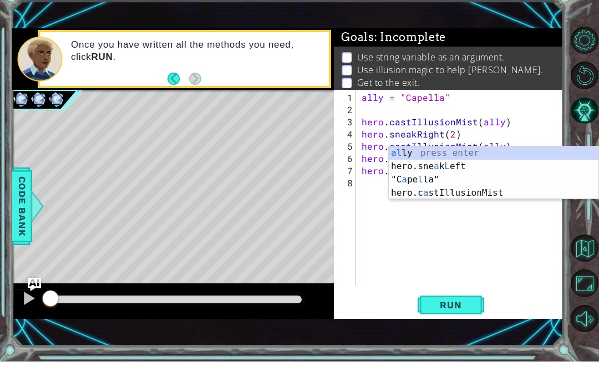
type textarea "hero.castIllusionMist(ally)"
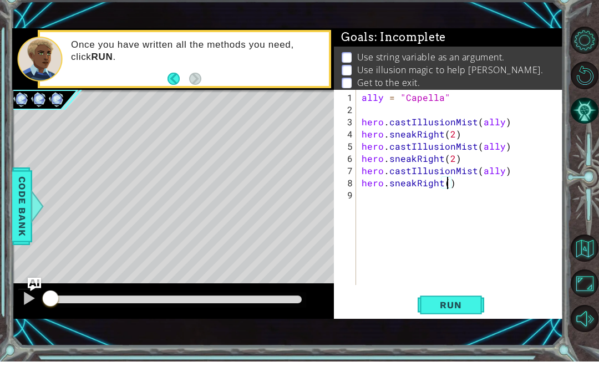
scroll to position [0, 6]
type textarea "hero.sneakRight(2)"
click at [446, 324] on button "Run" at bounding box center [451, 335] width 67 height 23
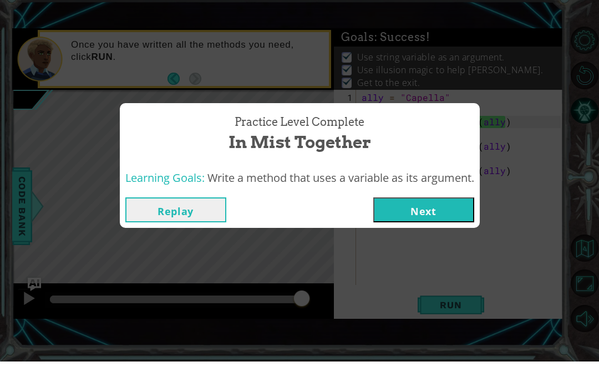
scroll to position [35, 0]
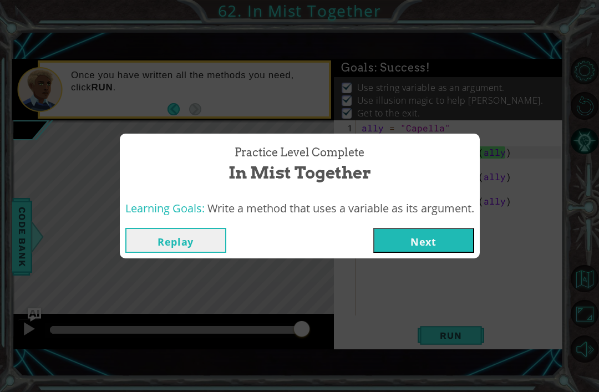
click at [415, 245] on button "Next" at bounding box center [423, 240] width 101 height 25
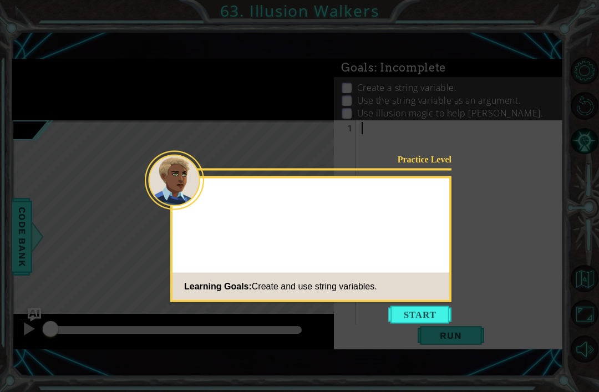
scroll to position [35, 0]
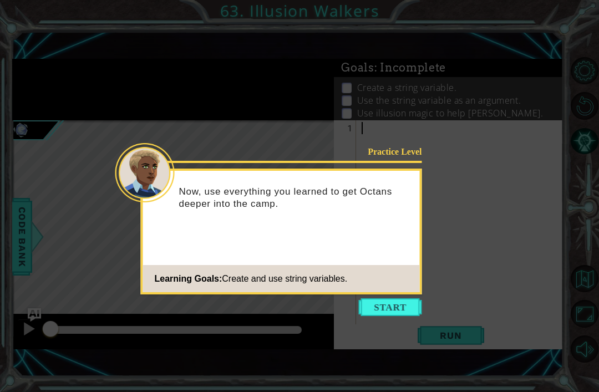
click at [412, 298] on button "Start" at bounding box center [390, 307] width 63 height 18
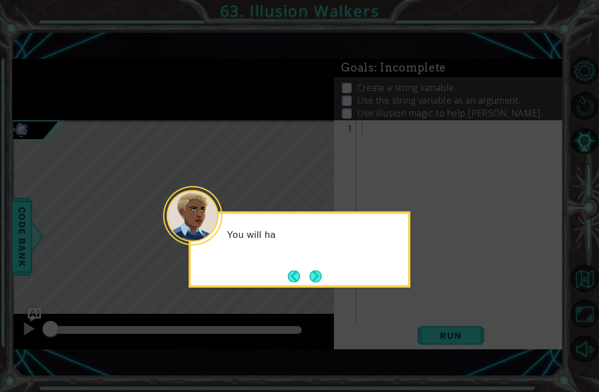
click at [311, 270] on button "Next" at bounding box center [316, 276] width 12 height 12
click at [315, 270] on button "Next" at bounding box center [316, 276] width 12 height 12
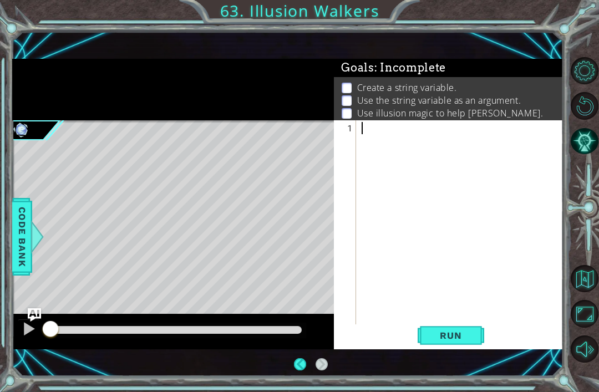
scroll to position [0, 0]
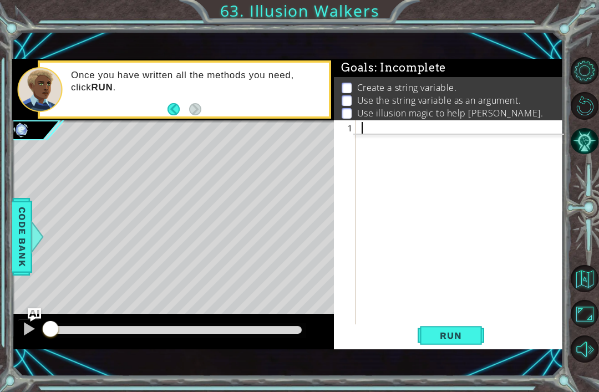
type textarea "s"
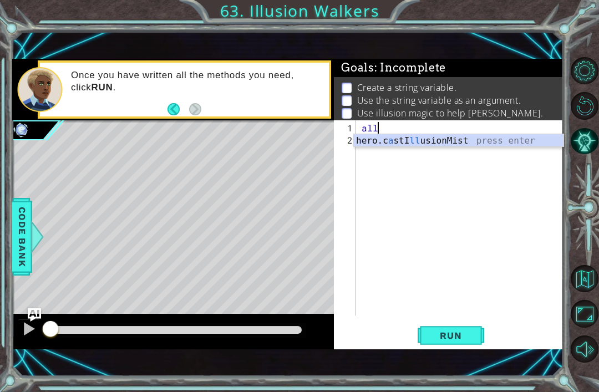
type textarea "a"
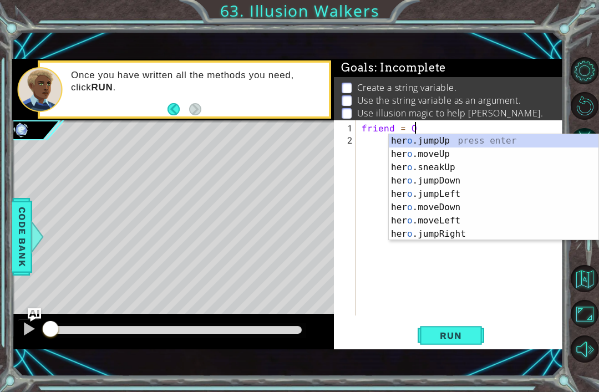
scroll to position [0, 3]
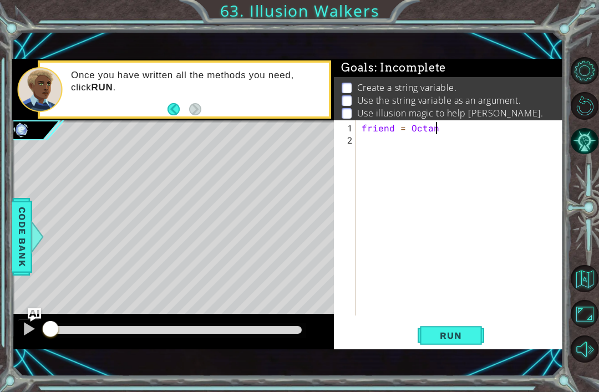
type textarea "friend = Octans"
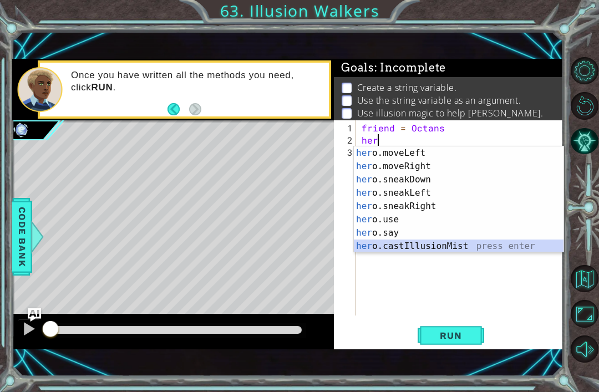
scroll to position [93, 0]
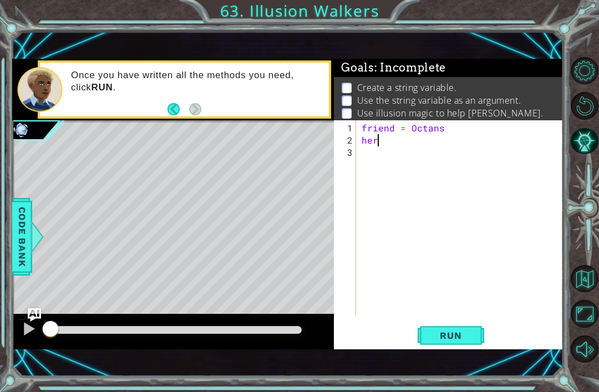
type textarea "hero.castIllusionMist(friend)"
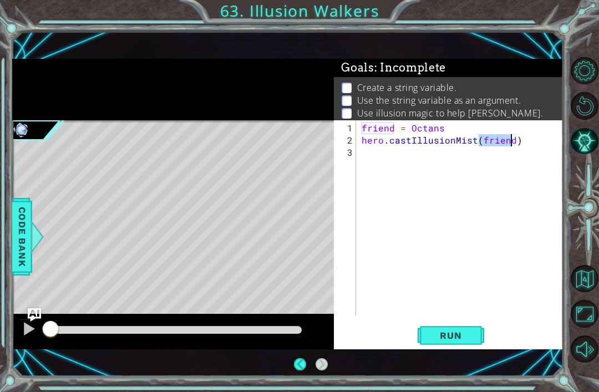
scroll to position [35, 0]
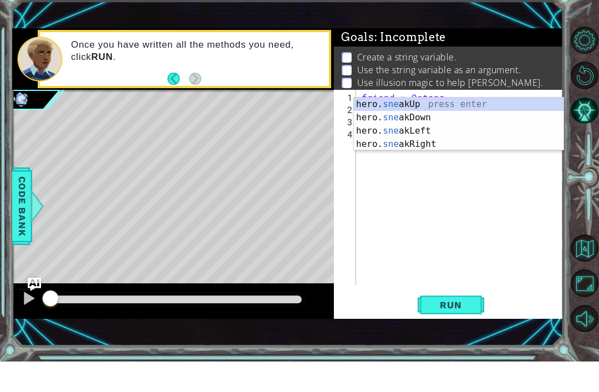
scroll to position [0, 1]
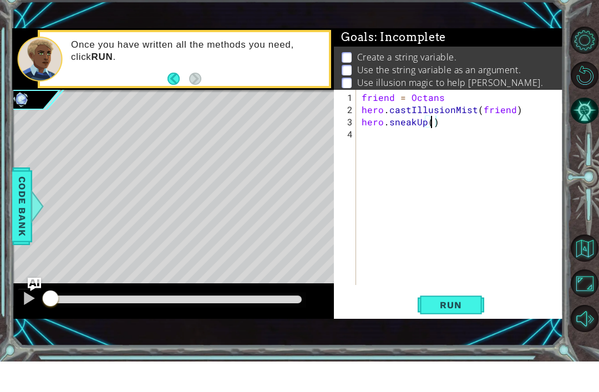
type textarea "hero.sneakUp(2)"
click at [355, 159] on div "4" at bounding box center [346, 165] width 20 height 12
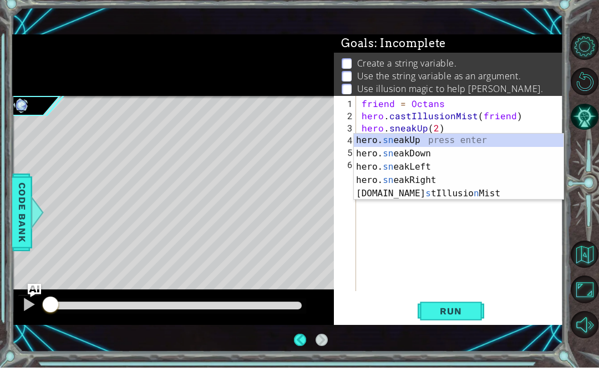
scroll to position [0, 10]
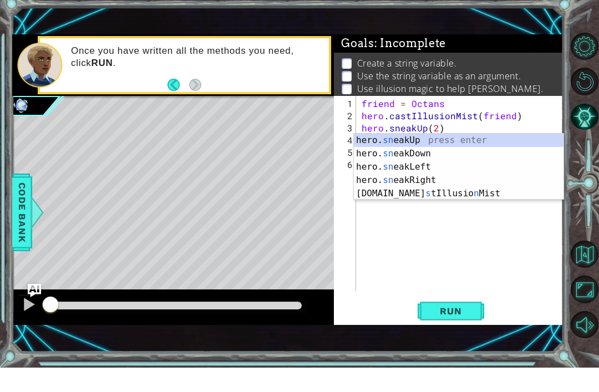
type textarea "hero.sneakUp(1)"
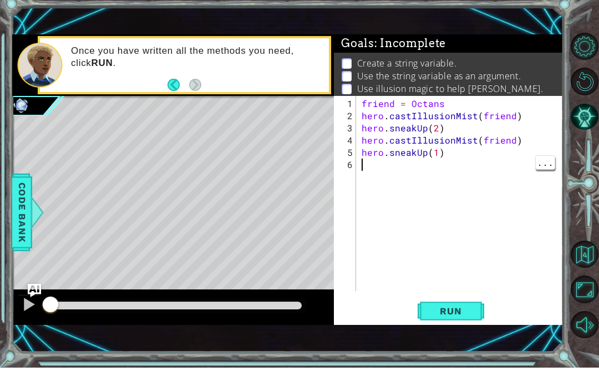
scroll to position [0, 0]
click at [427, 148] on div "friend = Octans hero . castIllusionMist ( friend ) hero . sneakUp ( 2 ) hero . …" at bounding box center [462, 232] width 207 height 220
click at [441, 330] on span "Run" at bounding box center [451, 335] width 44 height 11
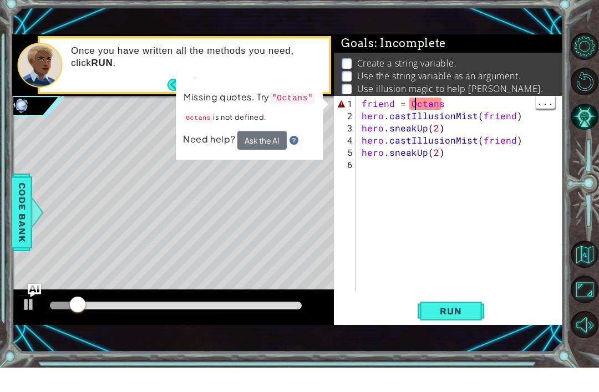
click at [414, 122] on div "friend = Octans hero . castIllusionMist ( friend ) hero . sneakUp ( 2 ) hero . …" at bounding box center [462, 232] width 207 height 220
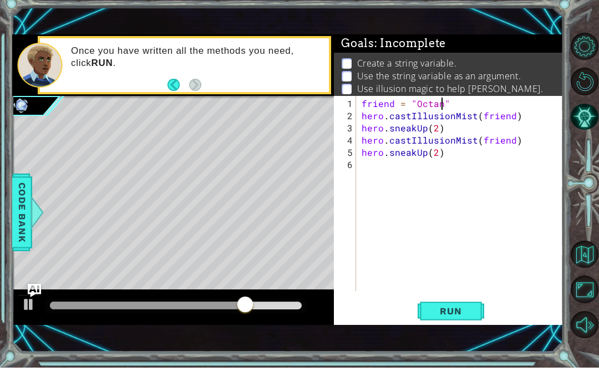
scroll to position [0, 5]
type textarea "friend = "Octans""
click at [438, 324] on button "Run" at bounding box center [451, 335] width 67 height 23
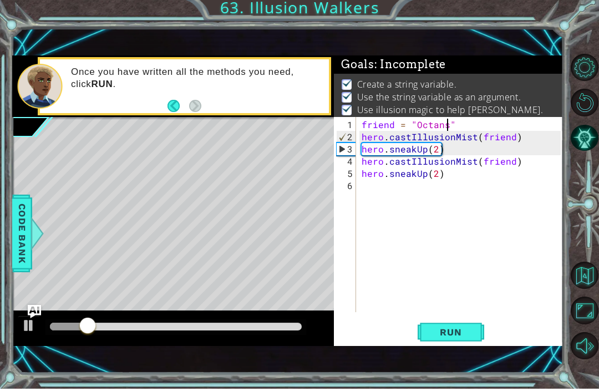
scroll to position [0, 0]
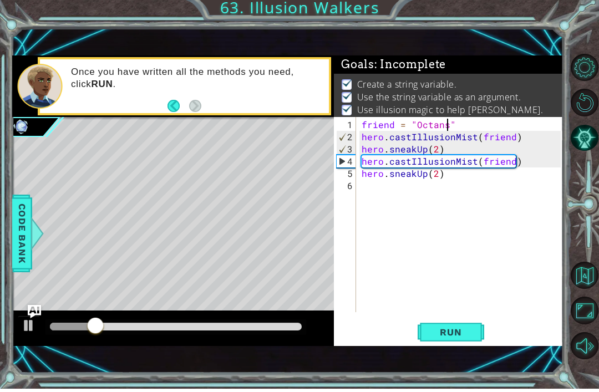
click at [359, 181] on div "friend = "Octans" hero . castIllusionMist ( friend ) hero . sneakUp ( 2 ) hero …" at bounding box center [459, 217] width 201 height 195
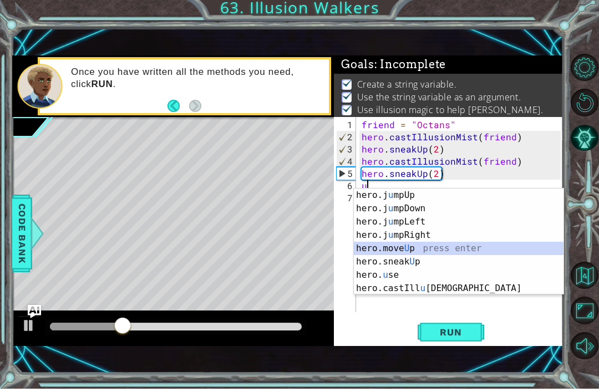
type textarea "hero.moveUp(1)"
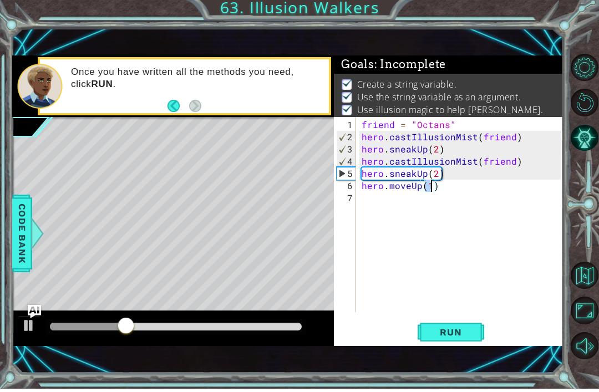
click at [446, 331] on span "Run" at bounding box center [451, 335] width 44 height 11
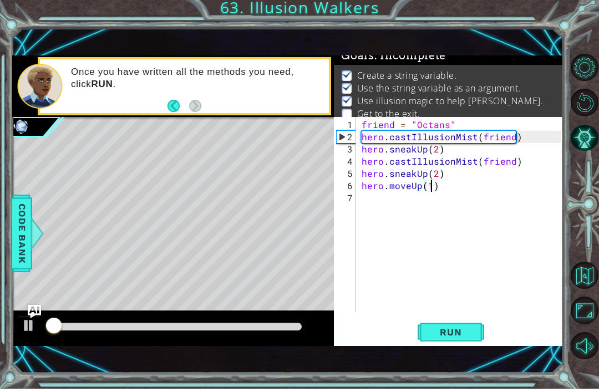
scroll to position [9, 0]
click at [197, 323] on div at bounding box center [175, 331] width 261 height 16
click at [160, 331] on div at bounding box center [176, 330] width 252 height 8
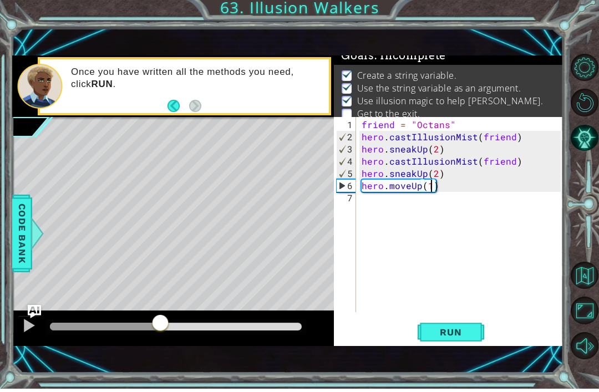
click at [170, 344] on div at bounding box center [173, 331] width 322 height 35
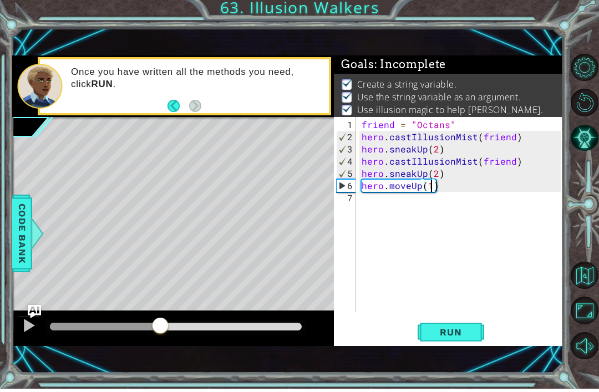
scroll to position [0, 0]
click at [363, 204] on div "friend = "Octans" hero . castIllusionMist ( friend ) hero . sneakUp ( 2 ) hero …" at bounding box center [462, 232] width 207 height 220
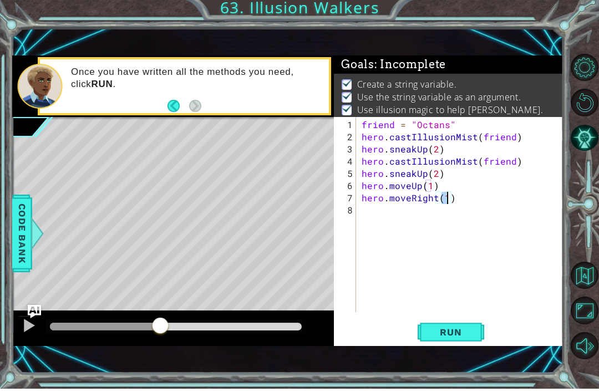
click at [36, 316] on img "Ask AI" at bounding box center [34, 314] width 13 height 13
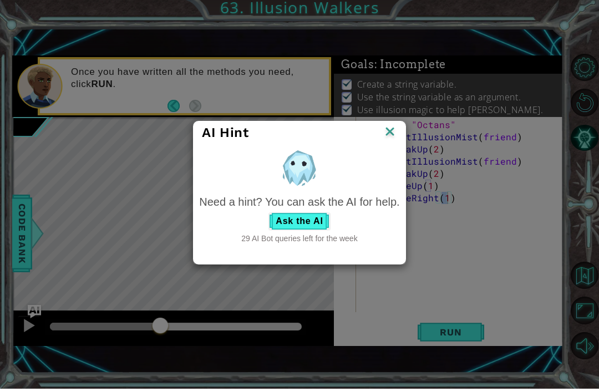
scroll to position [21, 0]
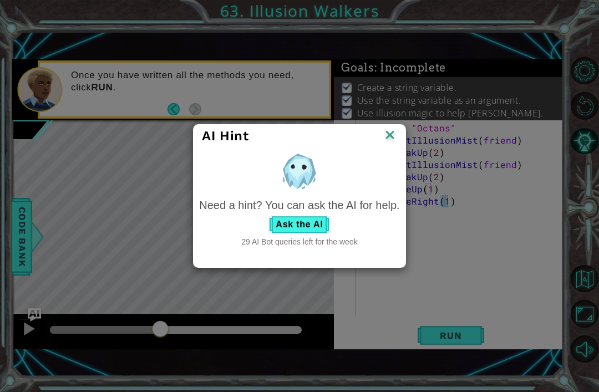
click at [397, 136] on img at bounding box center [390, 136] width 14 height 17
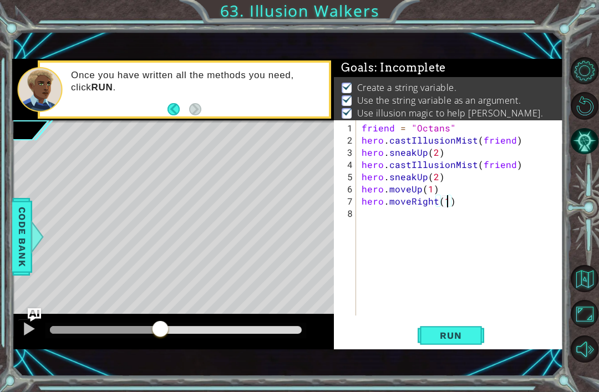
click at [31, 333] on div at bounding box center [29, 329] width 14 height 14
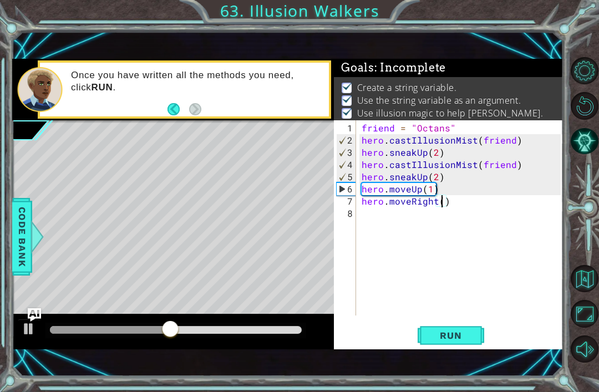
scroll to position [0, 5]
click at [468, 339] on span "Run" at bounding box center [451, 335] width 44 height 11
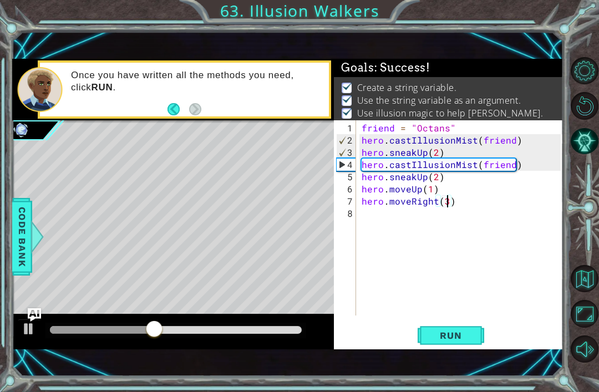
click at [240, 334] on div at bounding box center [176, 330] width 252 height 8
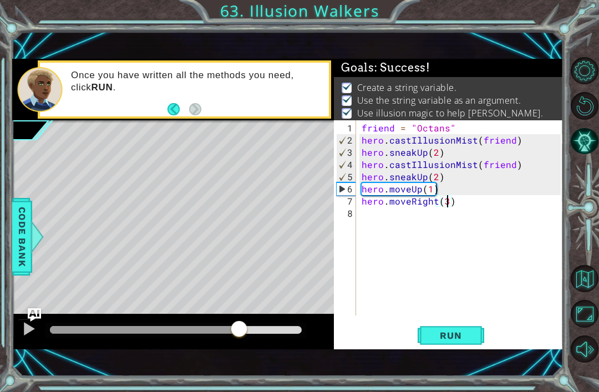
click at [37, 320] on img "Ask AI" at bounding box center [34, 314] width 13 height 13
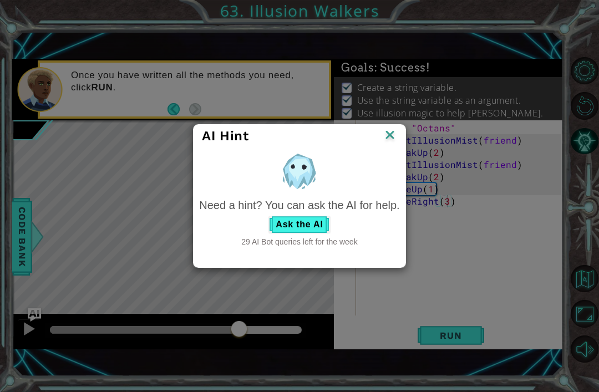
click at [393, 141] on img at bounding box center [390, 136] width 14 height 17
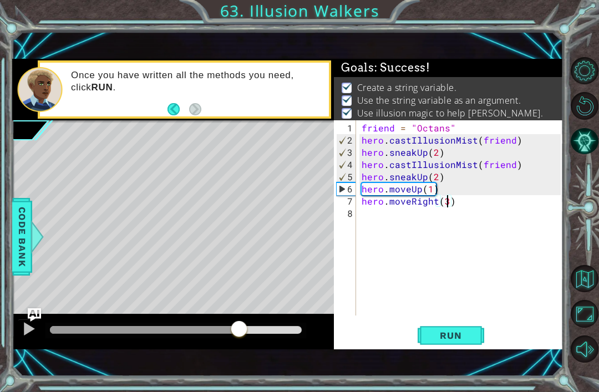
click at [22, 317] on div at bounding box center [173, 331] width 322 height 35
click at [27, 324] on div at bounding box center [29, 329] width 14 height 14
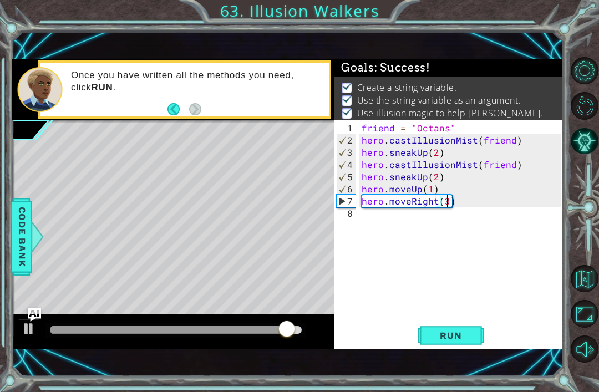
type textarea "hero.moveRight(3 )"
click at [443, 330] on span "Run" at bounding box center [451, 335] width 44 height 11
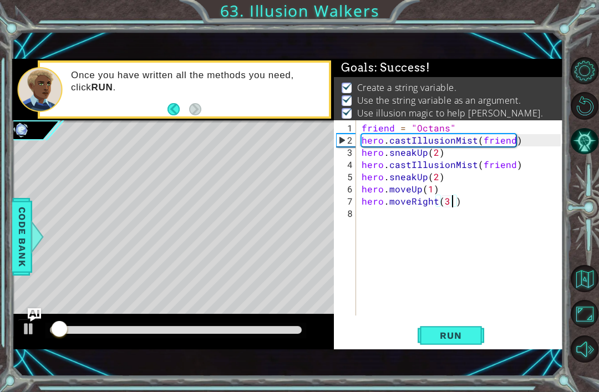
click at [250, 322] on div at bounding box center [173, 331] width 322 height 35
click at [276, 334] on div at bounding box center [176, 330] width 252 height 8
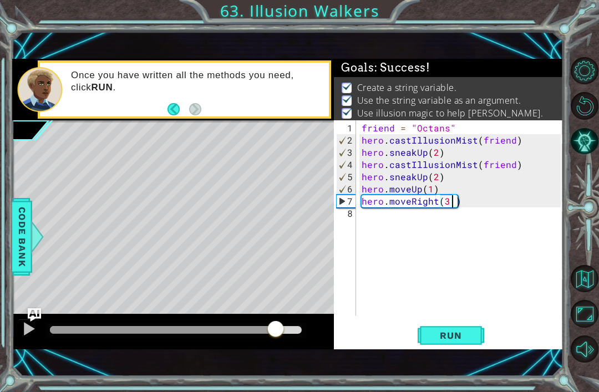
click at [28, 333] on div at bounding box center [29, 329] width 14 height 14
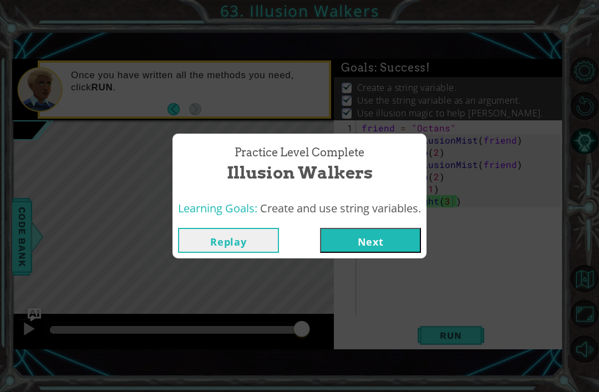
click at [360, 240] on button "Next" at bounding box center [370, 240] width 101 height 25
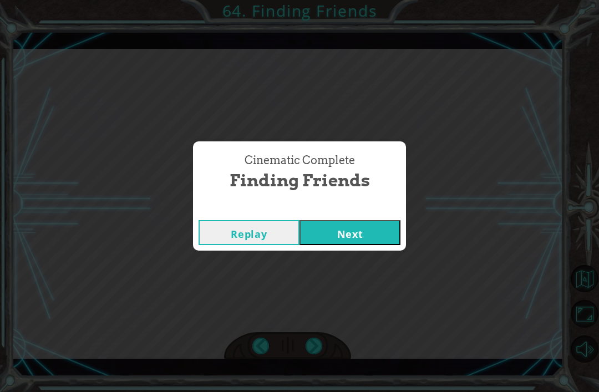
click at [349, 216] on div "Replay Next" at bounding box center [299, 233] width 213 height 36
click at [353, 225] on button "Next" at bounding box center [350, 232] width 101 height 25
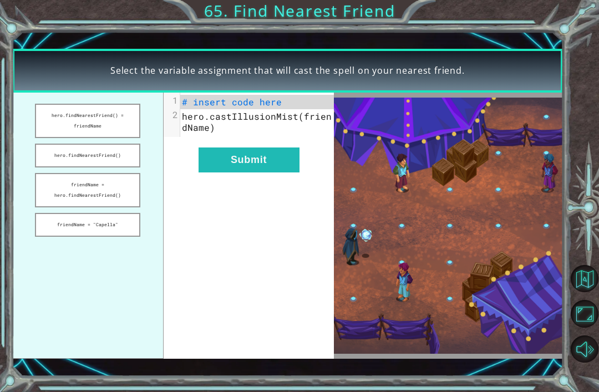
click at [94, 226] on button "friendName = "Capella"" at bounding box center [87, 225] width 105 height 24
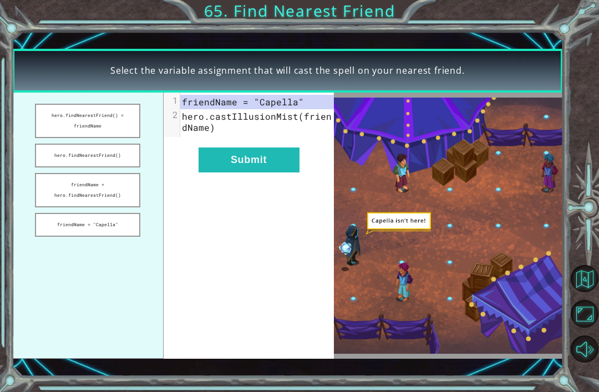
click at [236, 167] on button "Submit" at bounding box center [249, 160] width 101 height 25
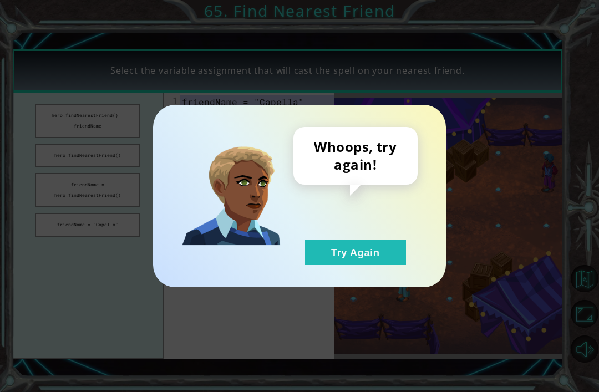
click at [334, 246] on button "Try Again" at bounding box center [355, 252] width 101 height 25
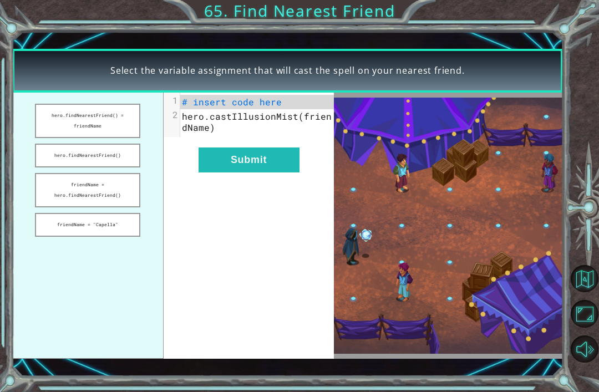
click at [95, 115] on button "hero.findNearestFriend() = friendName" at bounding box center [87, 121] width 105 height 34
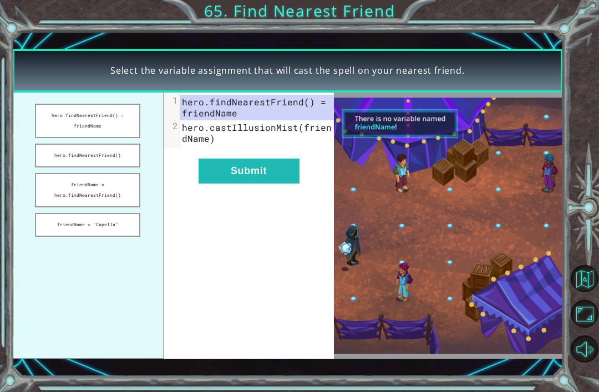
click at [252, 170] on button "Submit" at bounding box center [249, 171] width 101 height 25
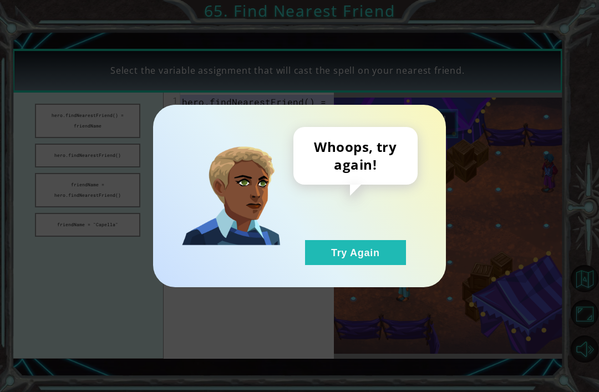
click at [362, 251] on button "Try Again" at bounding box center [355, 252] width 101 height 25
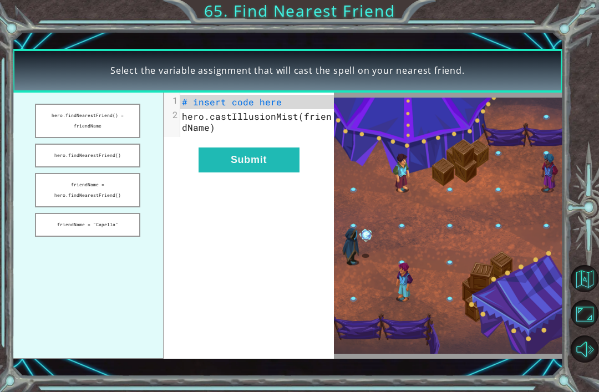
click at [104, 162] on button "hero.findNearestFriend()" at bounding box center [87, 156] width 105 height 24
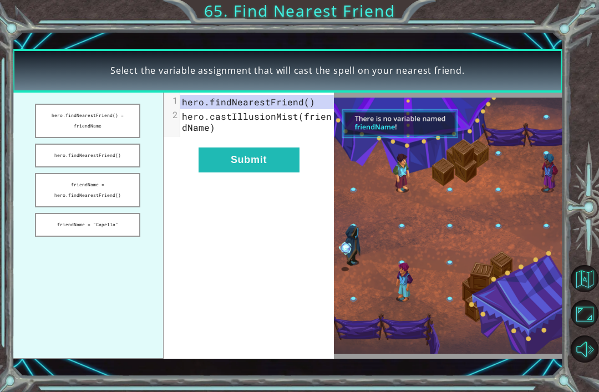
click at [261, 165] on button "Submit" at bounding box center [249, 160] width 101 height 25
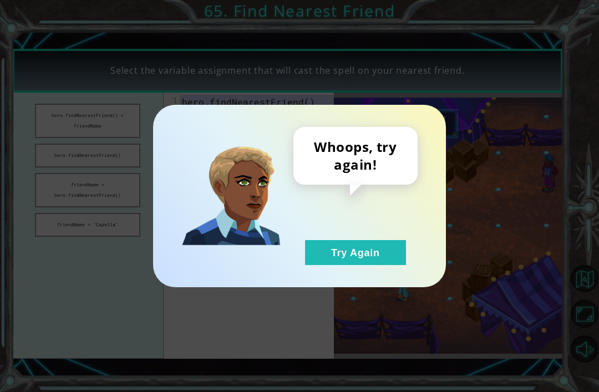
click at [326, 242] on button "Try Again" at bounding box center [355, 252] width 101 height 25
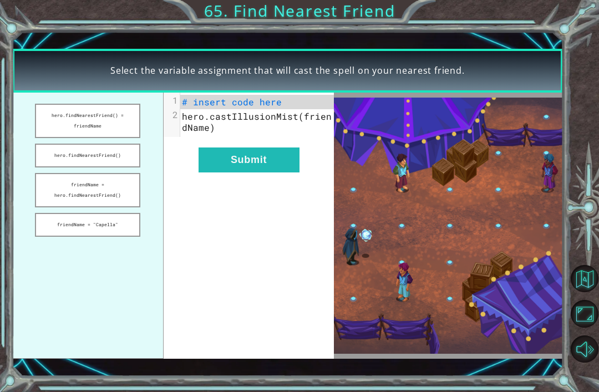
click at [102, 207] on button "friendName = hero.findNearestFriend()" at bounding box center [87, 190] width 105 height 34
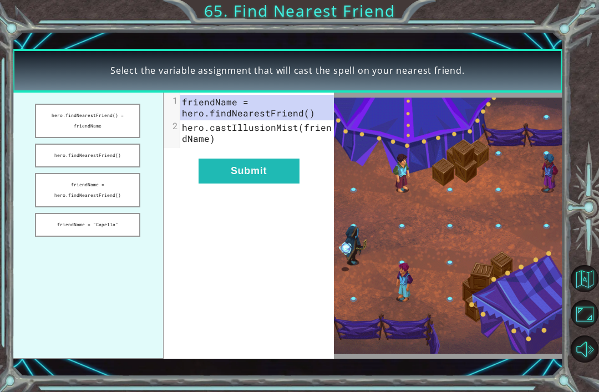
click at [265, 176] on button "Submit" at bounding box center [249, 171] width 101 height 25
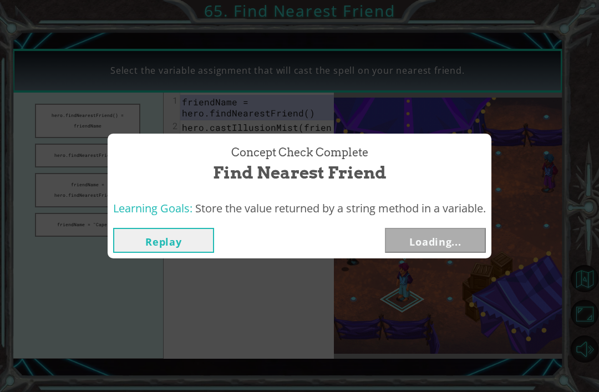
click at [411, 228] on button "Loading..." at bounding box center [435, 240] width 101 height 25
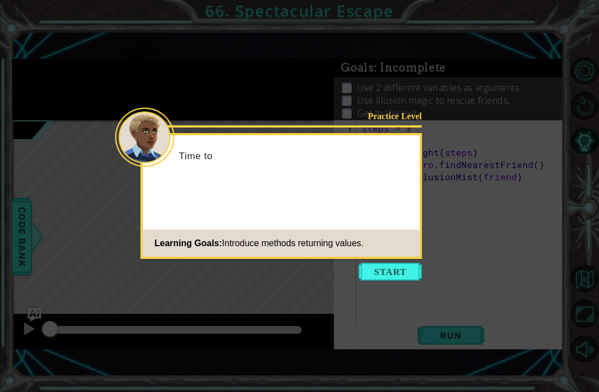
click at [440, 229] on icon at bounding box center [299, 196] width 599 height 392
click at [398, 267] on button "Start" at bounding box center [390, 272] width 63 height 18
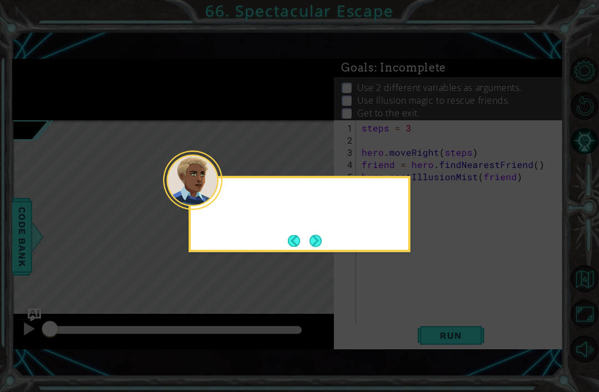
click at [387, 276] on icon at bounding box center [299, 196] width 599 height 392
click at [324, 237] on button "Next" at bounding box center [316, 241] width 21 height 21
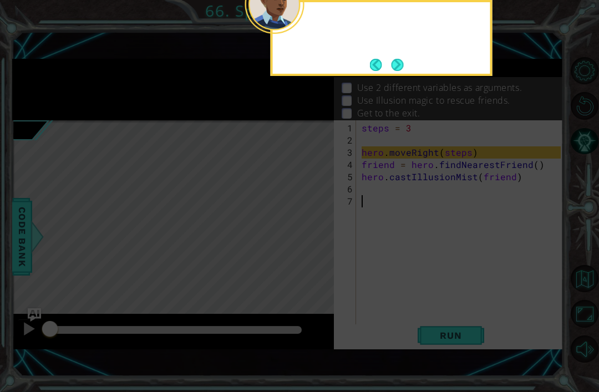
click at [322, 246] on icon at bounding box center [299, 96] width 599 height 591
click at [321, 247] on icon at bounding box center [299, 96] width 599 height 591
click at [405, 58] on button "Next" at bounding box center [397, 64] width 15 height 15
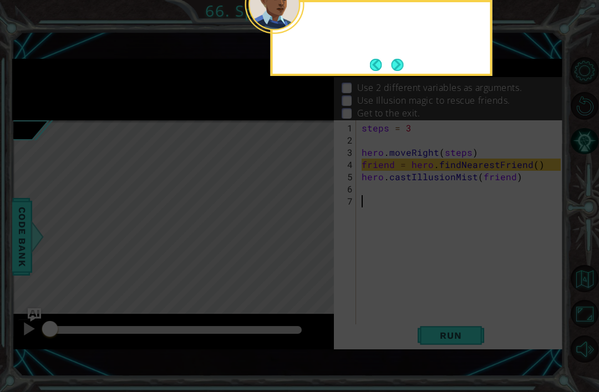
click at [394, 67] on button "Next" at bounding box center [397, 64] width 19 height 19
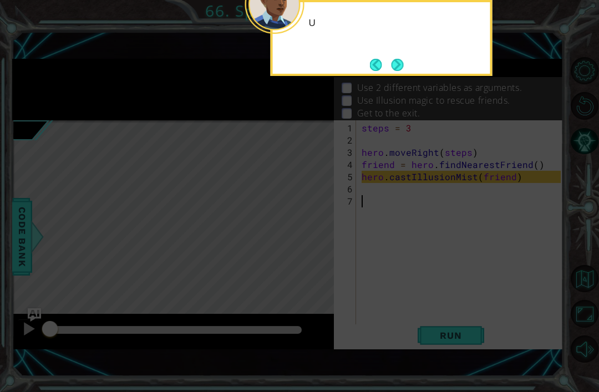
click at [395, 65] on button "Next" at bounding box center [397, 64] width 15 height 15
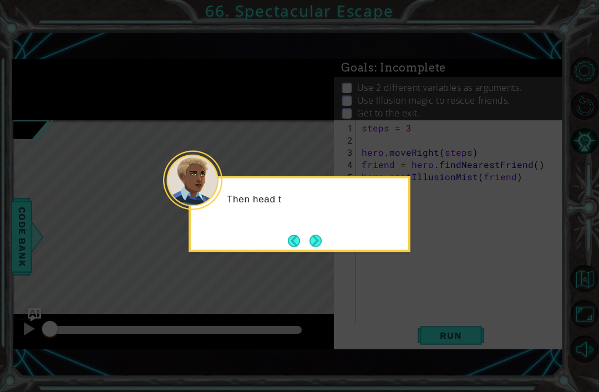
click at [316, 244] on button "Next" at bounding box center [316, 241] width 21 height 21
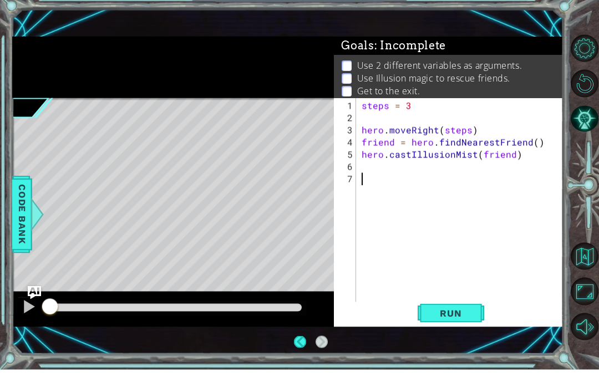
scroll to position [8, 0]
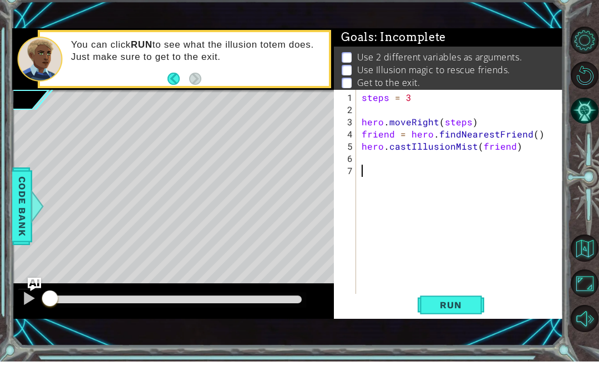
click at [446, 330] on span "Run" at bounding box center [451, 335] width 44 height 11
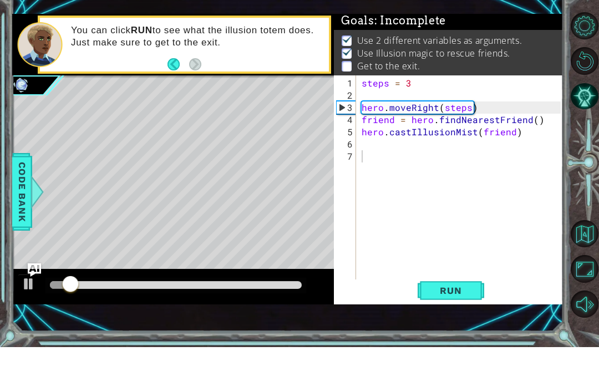
scroll to position [35, 0]
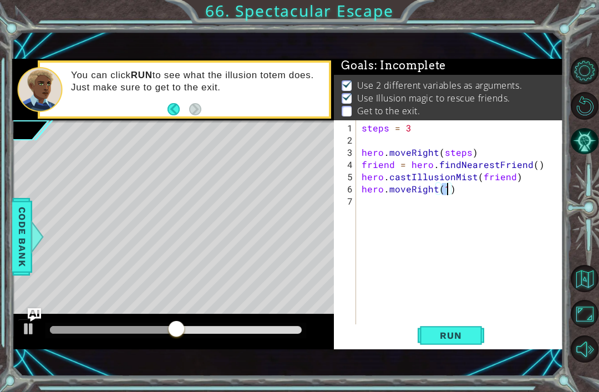
type textarea "hero.moveRight(3)"
click at [450, 347] on button "Run" at bounding box center [451, 335] width 67 height 23
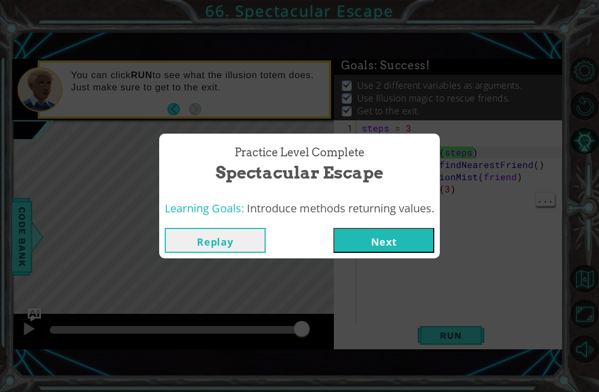
click at [393, 238] on button "Next" at bounding box center [383, 240] width 101 height 25
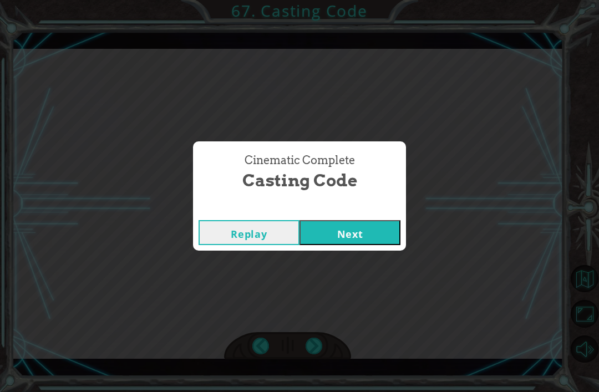
click at [366, 276] on div "Cinematic Complete Casting Code Replay Next" at bounding box center [299, 196] width 599 height 392
click at [360, 278] on div "Cinematic Complete Casting Code Replay Next" at bounding box center [299, 196] width 599 height 392
click at [339, 273] on div "Cinematic Complete Casting Code Replay Next" at bounding box center [299, 196] width 599 height 392
click at [352, 262] on div "Cinematic Complete Casting Code Replay Next" at bounding box center [299, 196] width 599 height 392
click at [346, 271] on div "Cinematic Complete Casting Code Replay Next" at bounding box center [299, 196] width 599 height 392
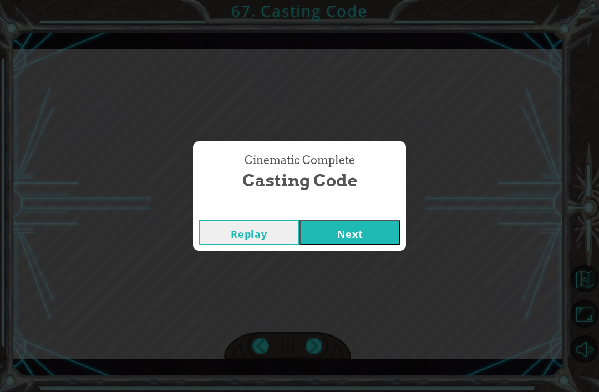
click at [341, 262] on div "Cinematic Complete Casting Code Replay Next" at bounding box center [299, 196] width 599 height 392
click at [349, 254] on div "Cinematic Complete Casting Code Replay Next" at bounding box center [299, 196] width 599 height 392
click at [347, 261] on div "Cinematic Complete Casting Code Replay Next" at bounding box center [299, 196] width 599 height 392
click at [353, 234] on button "Next" at bounding box center [350, 232] width 101 height 25
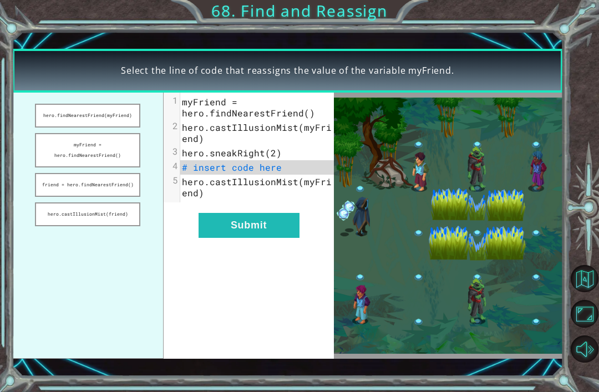
click at [363, 223] on button "Next" at bounding box center [350, 232] width 101 height 25
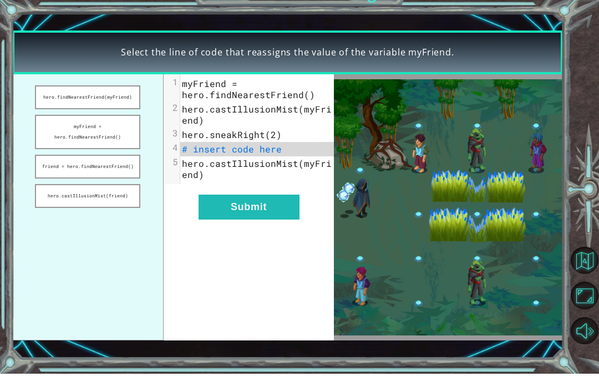
scroll to position [35, 0]
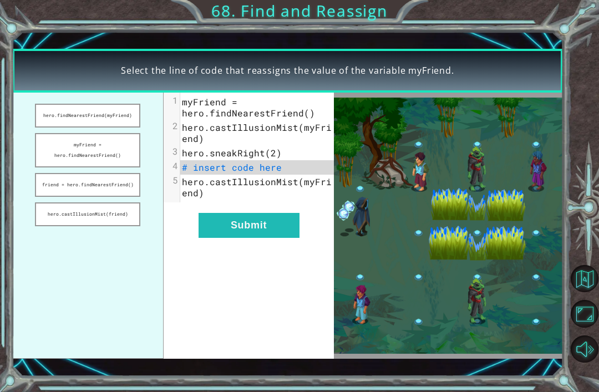
click at [95, 116] on button "hero.findNearestFriend(myFriend)" at bounding box center [87, 116] width 105 height 24
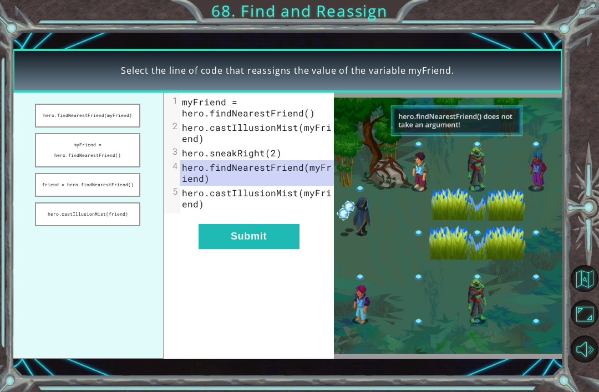
click at [256, 243] on button "Submit" at bounding box center [249, 236] width 101 height 25
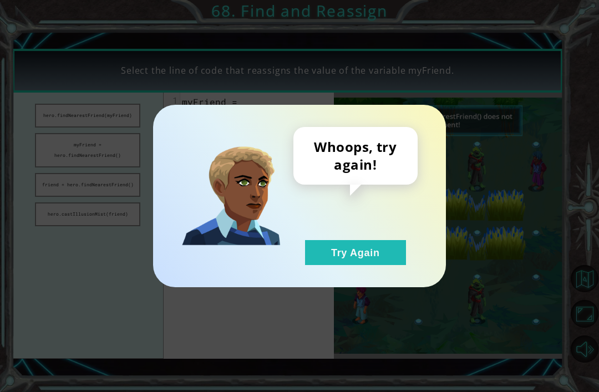
click at [341, 247] on button "Try Again" at bounding box center [355, 252] width 101 height 25
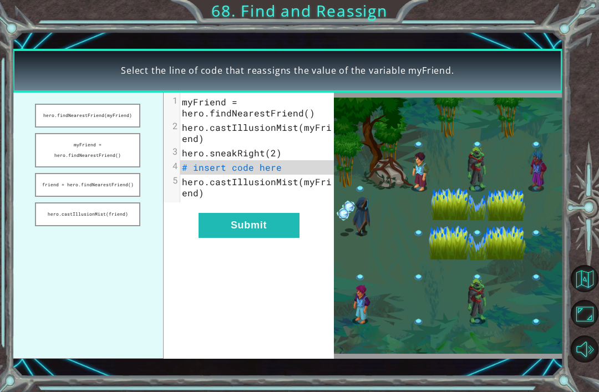
click at [62, 157] on button "myFriend = hero.findNearestFriend()" at bounding box center [87, 150] width 105 height 34
click at [241, 235] on button "Submit" at bounding box center [249, 225] width 101 height 25
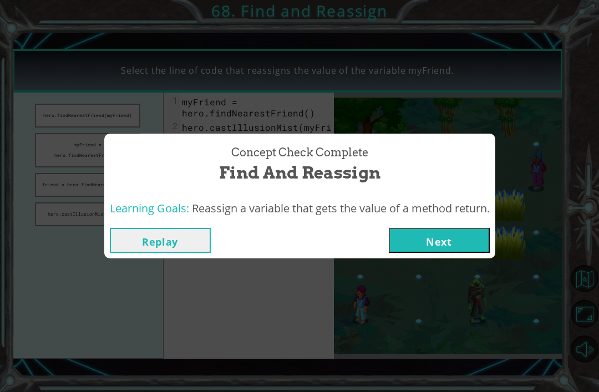
click at [433, 233] on button "Next" at bounding box center [439, 240] width 101 height 25
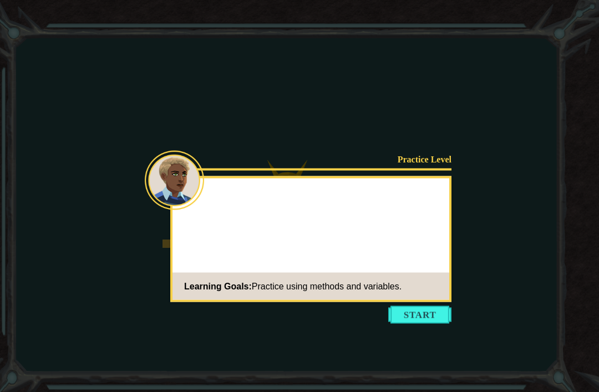
scroll to position [35, 0]
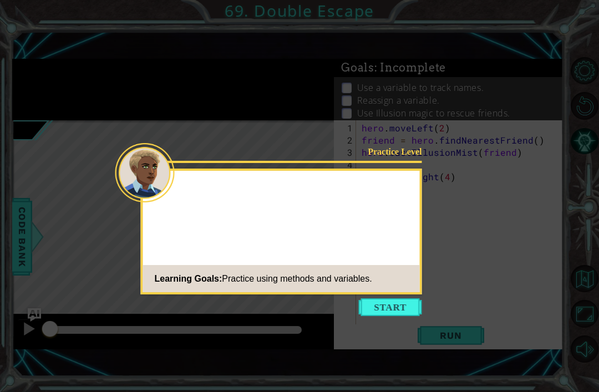
click at [430, 198] on icon at bounding box center [299, 196] width 599 height 392
click at [383, 257] on div "Practice Level You need to use t Learning Goals: Practice using methods and var…" at bounding box center [281, 232] width 281 height 126
click at [393, 298] on button "Start" at bounding box center [390, 307] width 63 height 18
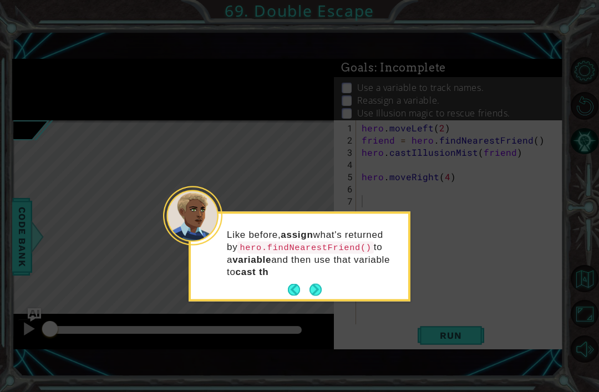
click at [316, 240] on p "Like before, assign what's returned by hero.findNearestFriend() to a variable a…" at bounding box center [314, 253] width 174 height 49
click at [310, 284] on button "Next" at bounding box center [316, 290] width 12 height 12
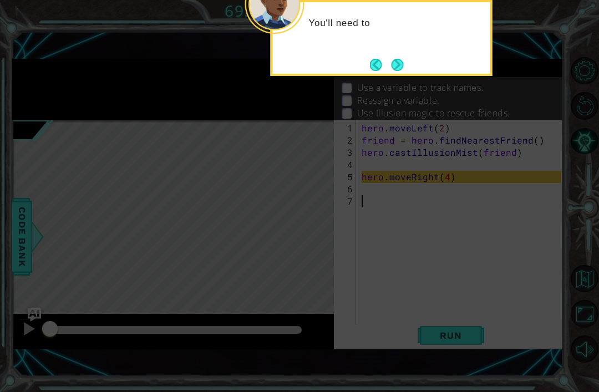
click at [400, 57] on button "Next" at bounding box center [397, 64] width 15 height 15
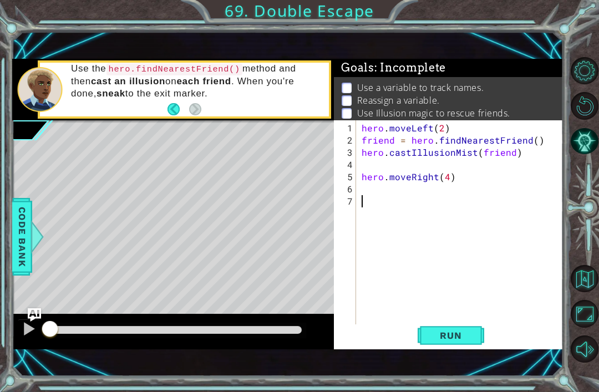
click at [452, 345] on button "Run" at bounding box center [451, 335] width 67 height 23
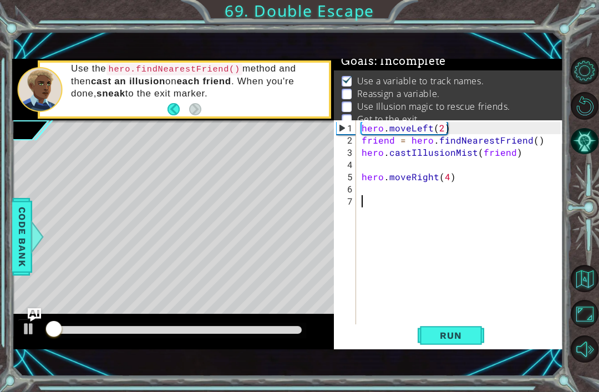
scroll to position [9, 0]
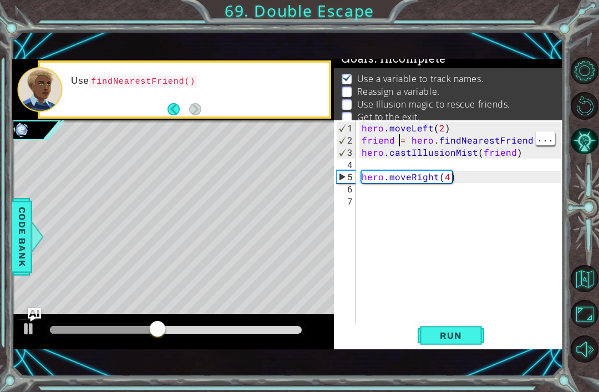
click at [400, 138] on div "hero . moveLeft ( 2 ) friend = hero . findNearestFriend ( ) hero . castIllusion…" at bounding box center [462, 238] width 207 height 232
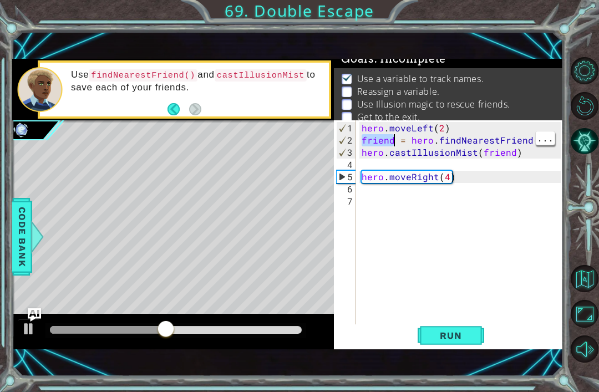
type textarea "hero.castIllusionMist(friend)"
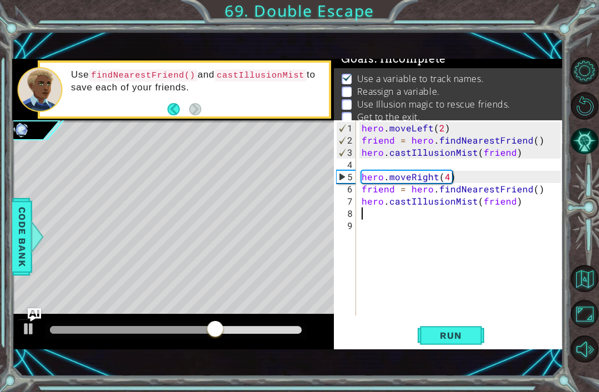
click at [439, 337] on span "Run" at bounding box center [451, 335] width 44 height 11
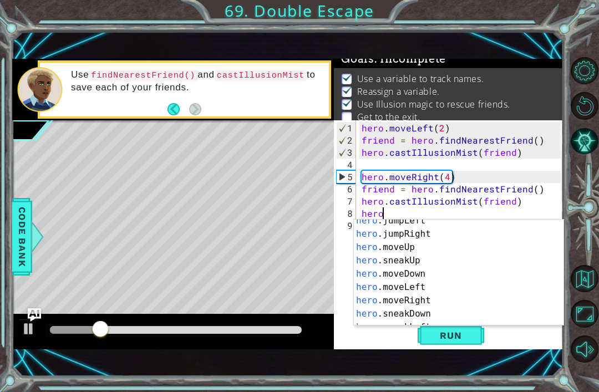
scroll to position [46, 0]
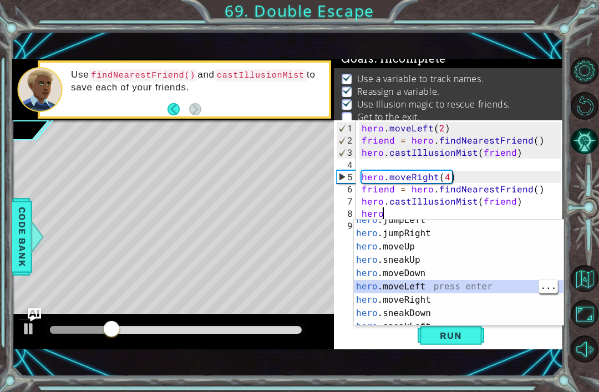
click at [470, 289] on div "hero .jumpLeft press enter hero .jumpRight press enter hero .moveUp press enter…" at bounding box center [459, 280] width 210 height 133
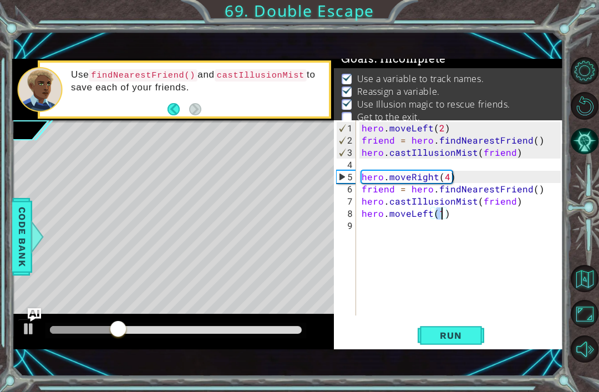
type textarea "hero.moveLeft(2)"
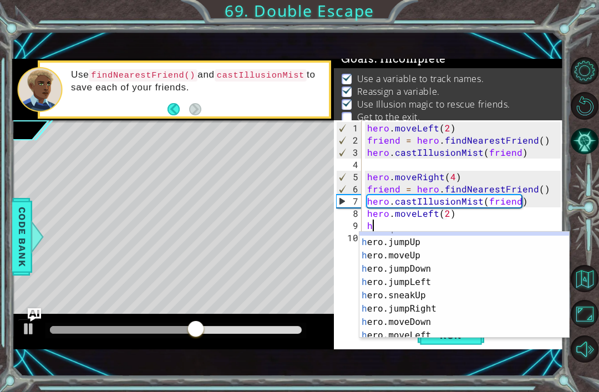
scroll to position [0, 0]
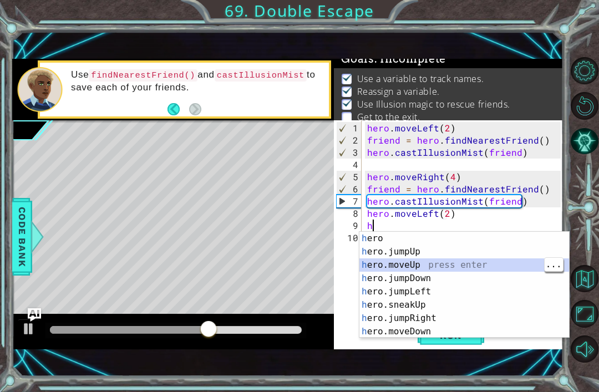
click at [439, 271] on div "h ero press enter h ero.jumpUp press enter h ero.moveUp press enter h ero.jumpD…" at bounding box center [464, 298] width 210 height 133
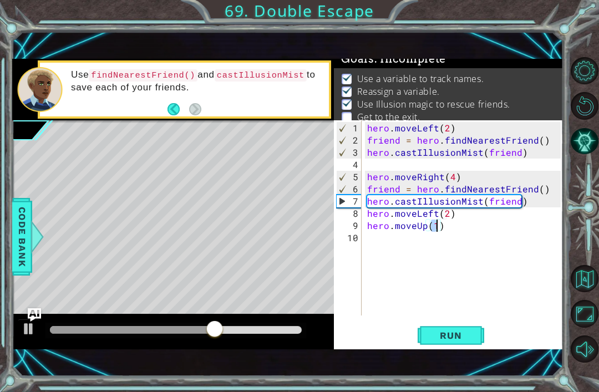
scroll to position [0, 4]
click at [442, 330] on span "Run" at bounding box center [451, 335] width 44 height 11
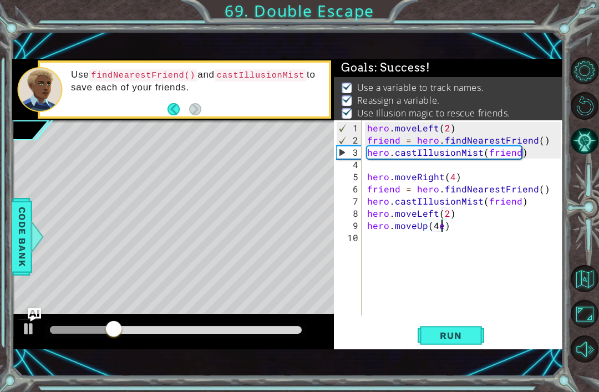
scroll to position [0, 0]
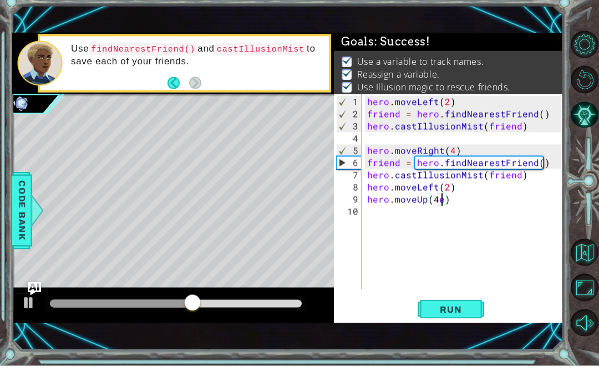
type textarea "hero.moveUp(4)"
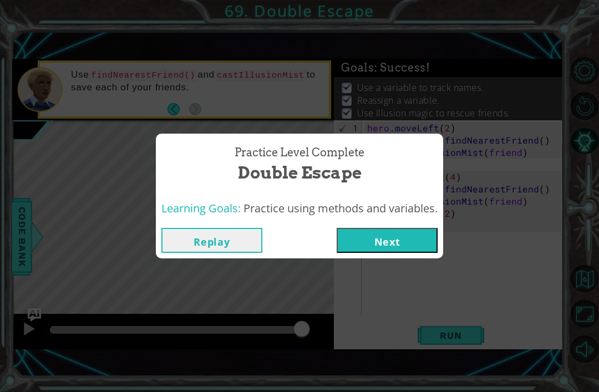
click at [418, 244] on button "Next" at bounding box center [387, 240] width 101 height 25
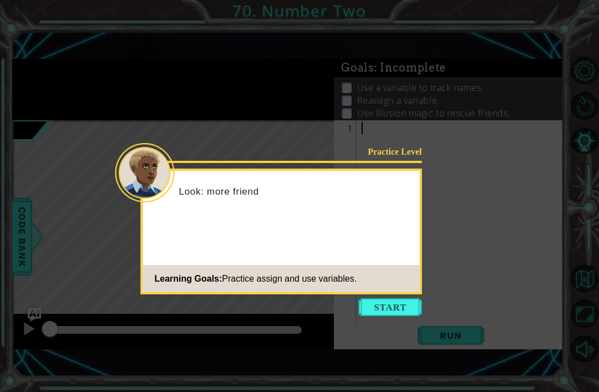
scroll to position [35, 0]
click at [402, 298] on button "Start" at bounding box center [390, 307] width 63 height 18
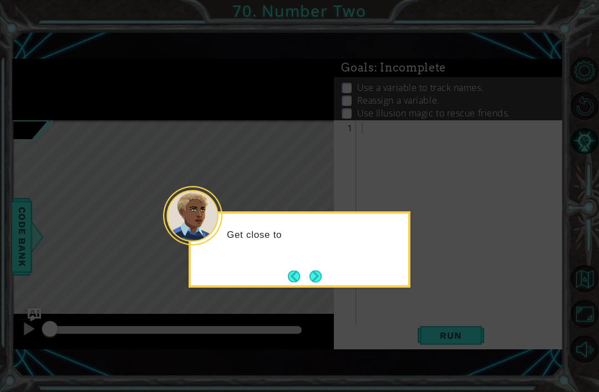
click at [319, 270] on button "Next" at bounding box center [315, 276] width 13 height 13
click at [318, 270] on button "Next" at bounding box center [316, 277] width 14 height 14
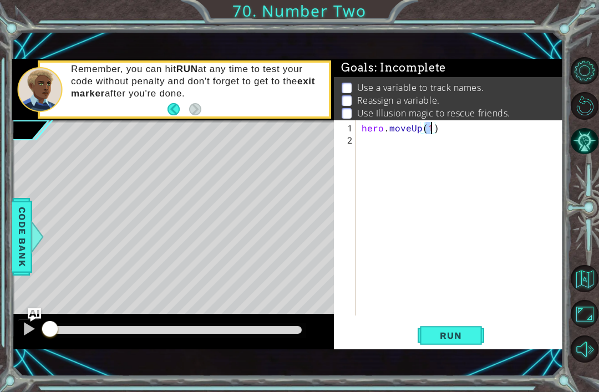
click at [435, 337] on span "Run" at bounding box center [451, 335] width 44 height 11
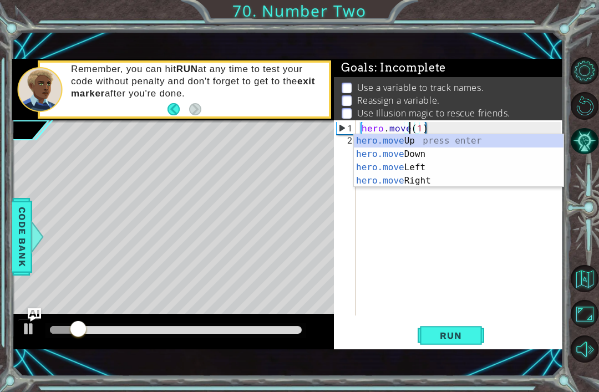
scroll to position [0, 3]
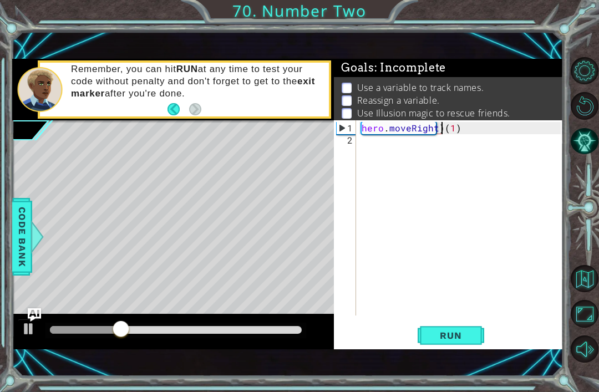
type textarea "hero.moveRight(1)"
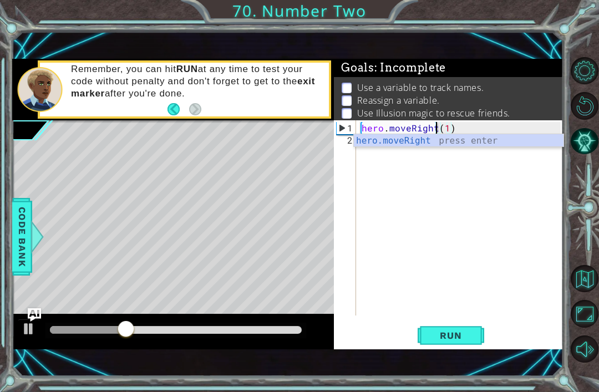
click at [441, 341] on span "Run" at bounding box center [451, 335] width 44 height 11
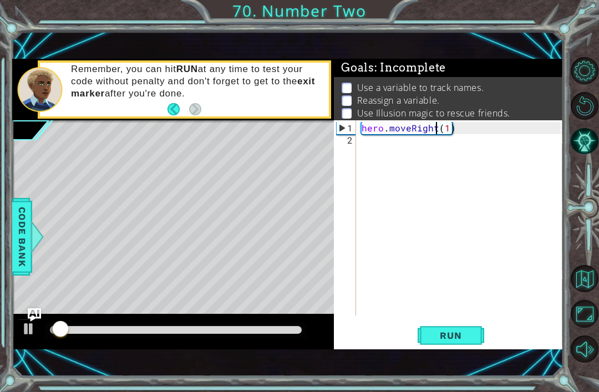
scroll to position [0, 0]
click at [440, 126] on div "hero . moveRight ( 1 )" at bounding box center [462, 232] width 207 height 220
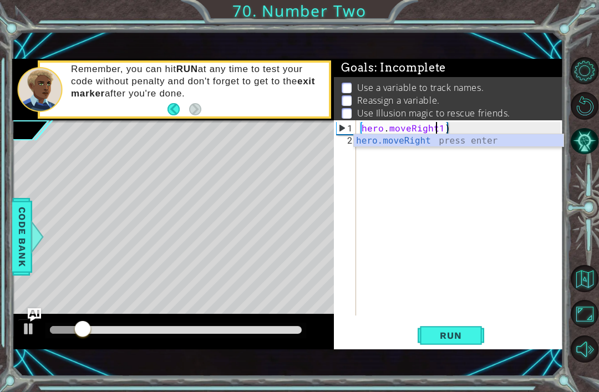
scroll to position [0, 5]
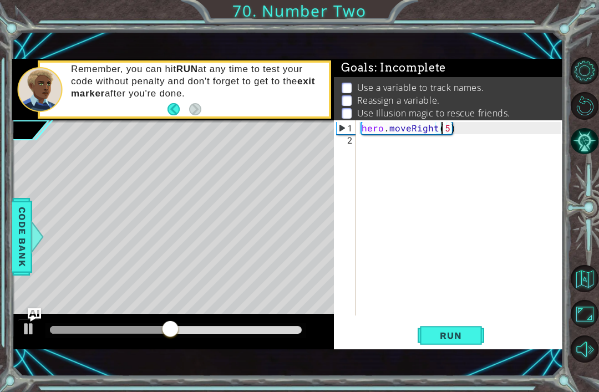
click at [463, 343] on button "Run" at bounding box center [451, 335] width 67 height 23
type textarea "hero.moveRight(7)"
click at [457, 341] on span "Run" at bounding box center [451, 335] width 44 height 11
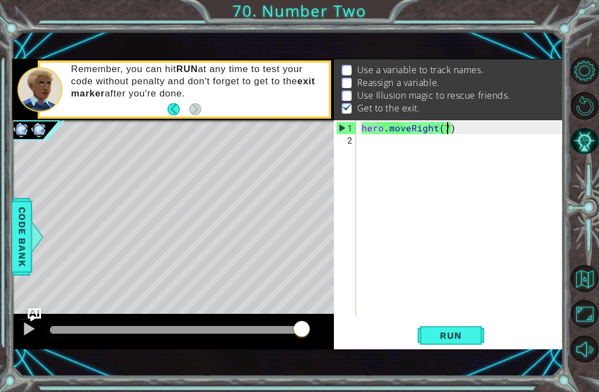
scroll to position [0, 0]
type textarea "hero.moveRight(7)"
click at [588, 146] on button "AI Hint" at bounding box center [584, 141] width 27 height 27
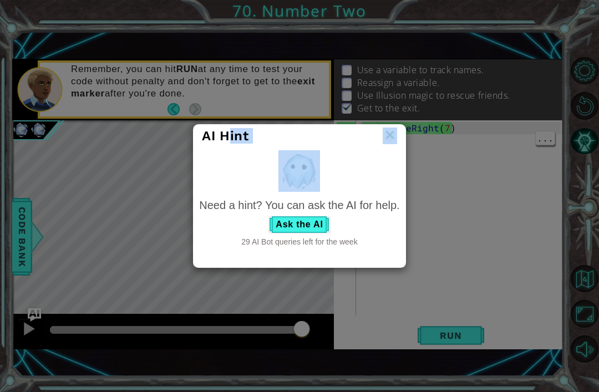
click at [143, 166] on div "AI Hint Need a hint? You can ask the AI for help. Ask the AI 29 AI Bot queries …" at bounding box center [299, 196] width 599 height 392
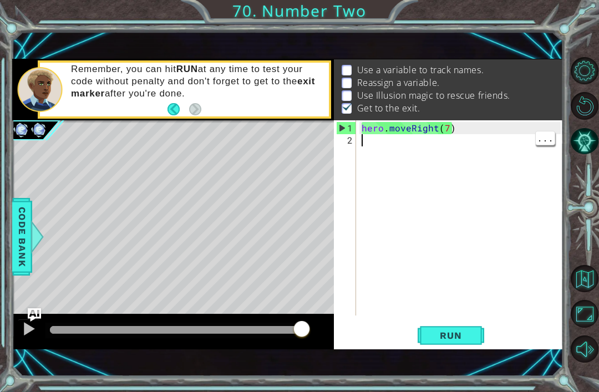
click at [583, 149] on button "AI Hint" at bounding box center [584, 141] width 27 height 27
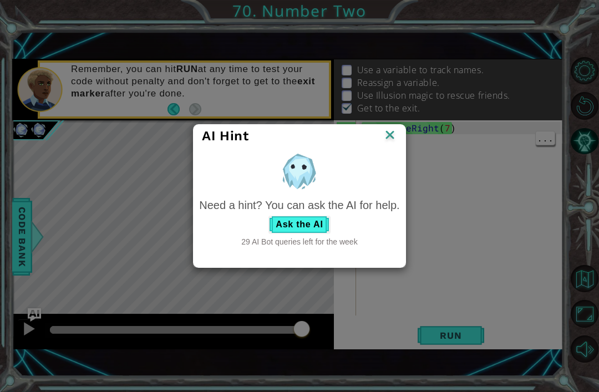
click at [384, 146] on div "AI Hint" at bounding box center [299, 136] width 211 height 23
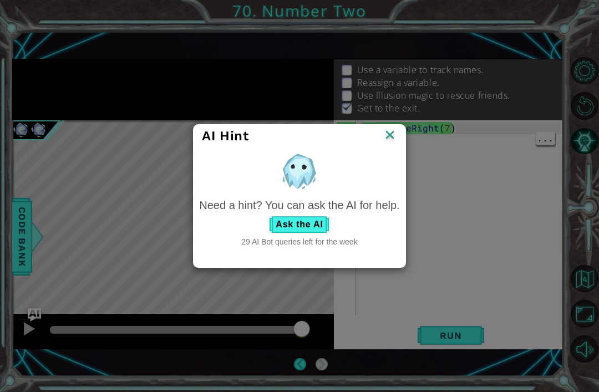
click at [397, 144] on img at bounding box center [390, 136] width 14 height 17
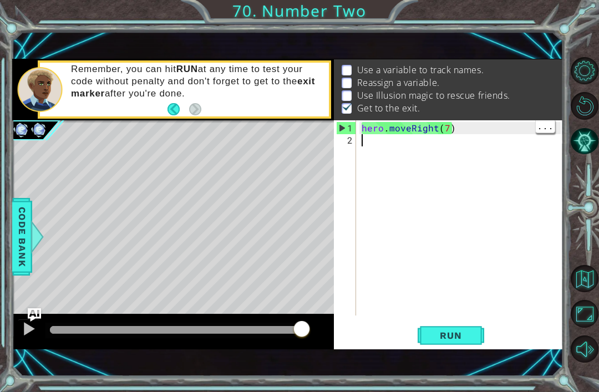
click at [402, 125] on div "hero . moveRight ( 7 )" at bounding box center [462, 232] width 207 height 220
click at [598, 140] on button "AI Hint" at bounding box center [584, 141] width 27 height 27
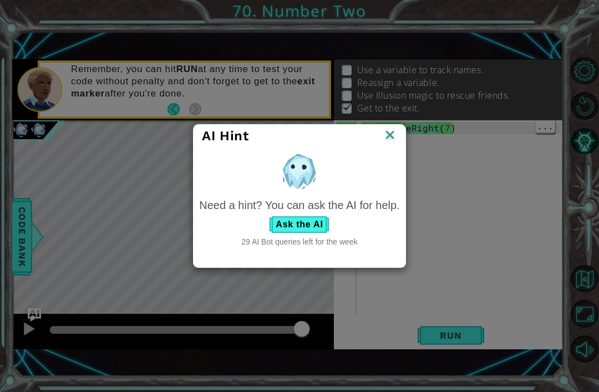
click at [295, 210] on div "Need a hint? You can ask the AI for help." at bounding box center [299, 205] width 200 height 16
click at [297, 232] on button "Ask the AI" at bounding box center [299, 225] width 62 height 18
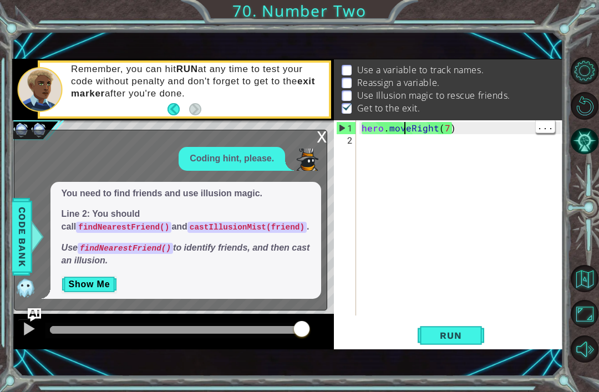
click at [89, 286] on button "Show Me" at bounding box center [90, 285] width 56 height 18
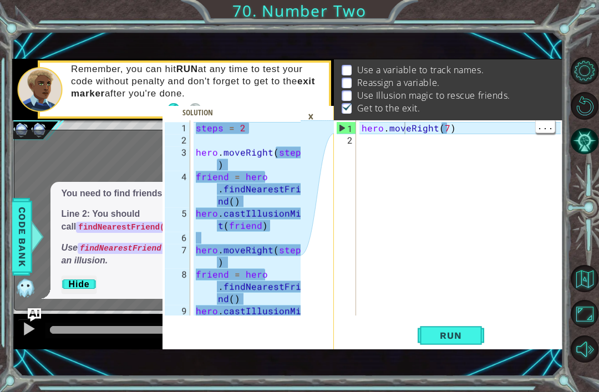
click at [461, 123] on div "hero . moveRight ( 7 )" at bounding box center [459, 217] width 201 height 195
click at [355, 127] on div "1" at bounding box center [346, 128] width 19 height 12
type textarea "hero.moveRight(7)"
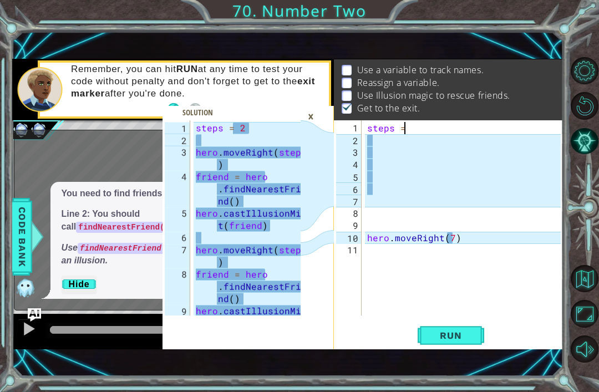
scroll to position [0, 2]
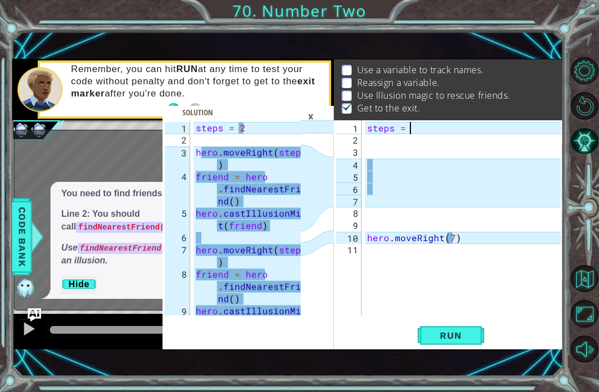
type textarea "steps = 2"
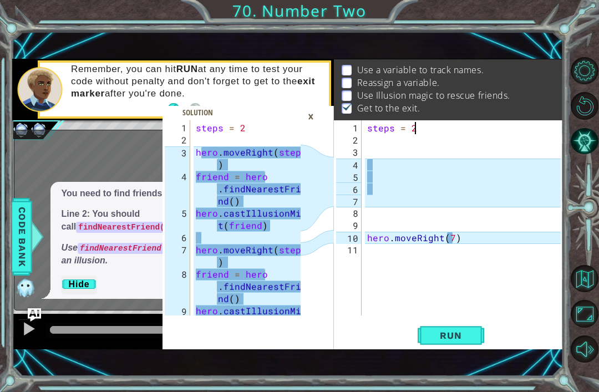
scroll to position [0, 0]
type textarea "hero.moveRight(7)"
click at [369, 232] on div "steps = 2 hero . moveRight ( 7 )" at bounding box center [466, 232] width 202 height 220
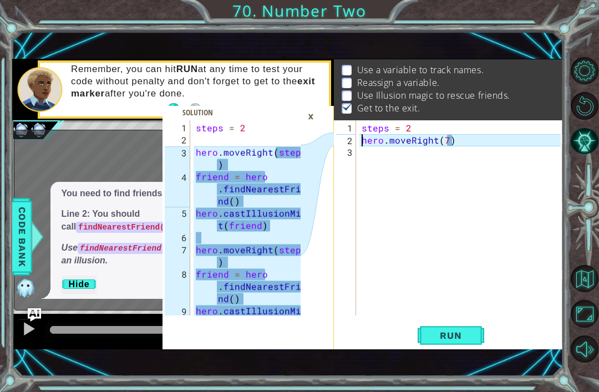
click at [355, 149] on div "3" at bounding box center [346, 152] width 20 height 12
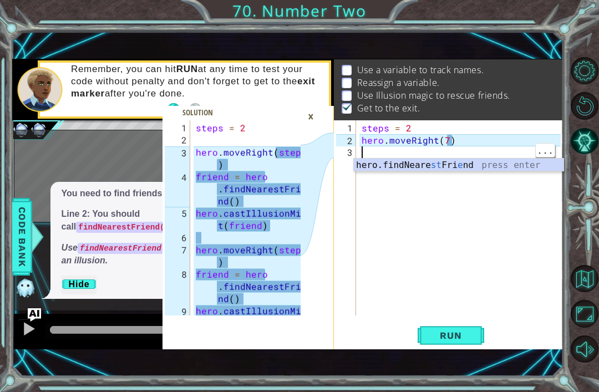
type textarea "fr"
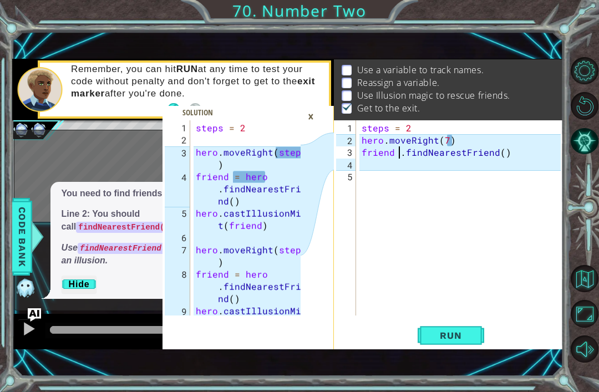
scroll to position [0, 3]
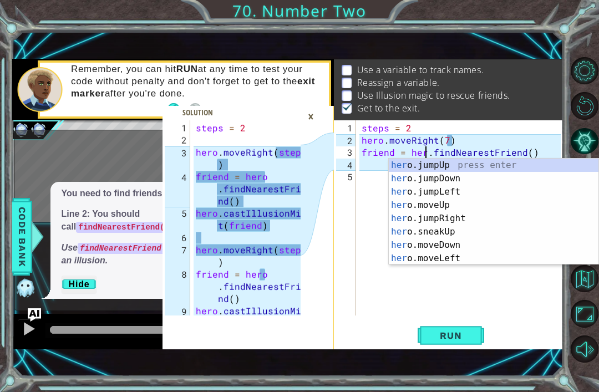
type textarea "friend = hero.findNearestFriend()"
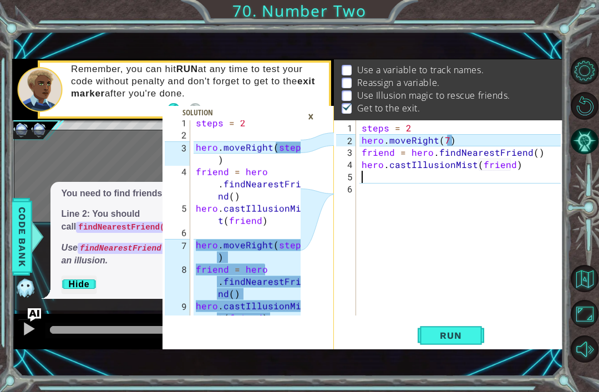
scroll to position [6, 0]
click at [359, 135] on div "steps = 2 hero . moveRight ( 7 ) friend = hero . findNearestFriend ( ) hero . c…" at bounding box center [459, 217] width 201 height 195
type textarea "hero.moveRight(7)"
click at [455, 139] on div "steps = 2 hero . moveRight ( 7 ) friend = hero . findNearestFriend ( ) hero . c…" at bounding box center [462, 232] width 207 height 220
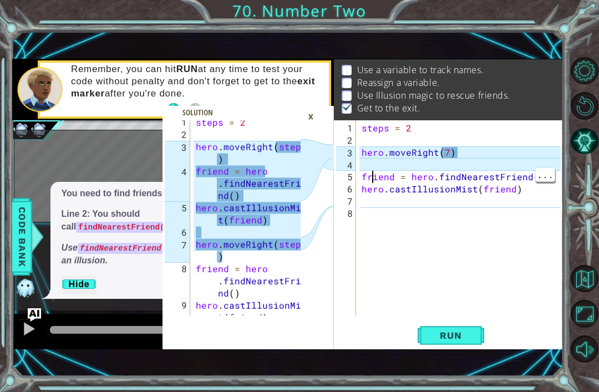
click at [353, 151] on div "3" at bounding box center [346, 152] width 20 height 12
type textarea "hero.moveRight(7)"
click at [362, 164] on div "steps = 2 hero . moveRight ( 7 ) friend = hero . findNearestFriend ( ) hero . c…" at bounding box center [462, 232] width 207 height 220
type textarea "hero.moveRight(7)"
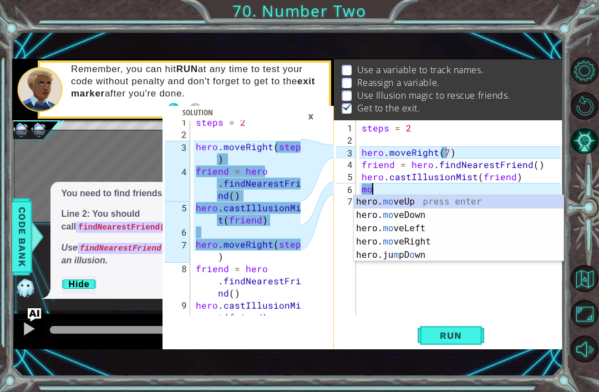
scroll to position [0, 1]
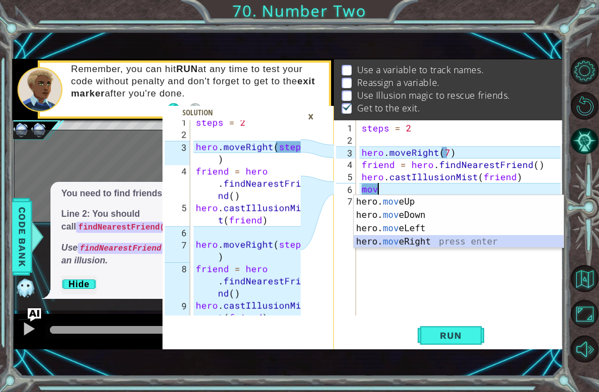
type textarea "hero.moveRight(1)"
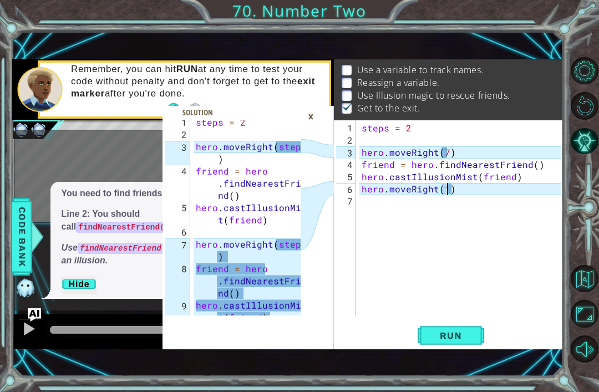
scroll to position [0, 0]
type textarea "hero.moveRight(1)"
click at [458, 184] on div "steps = 2 hero . moveRight ( 7 ) friend = hero . findNearestFriend ( ) hero . c…" at bounding box center [462, 232] width 207 height 220
type textarea "hero.moveRight(1)"
